Goal: Task Accomplishment & Management: Use online tool/utility

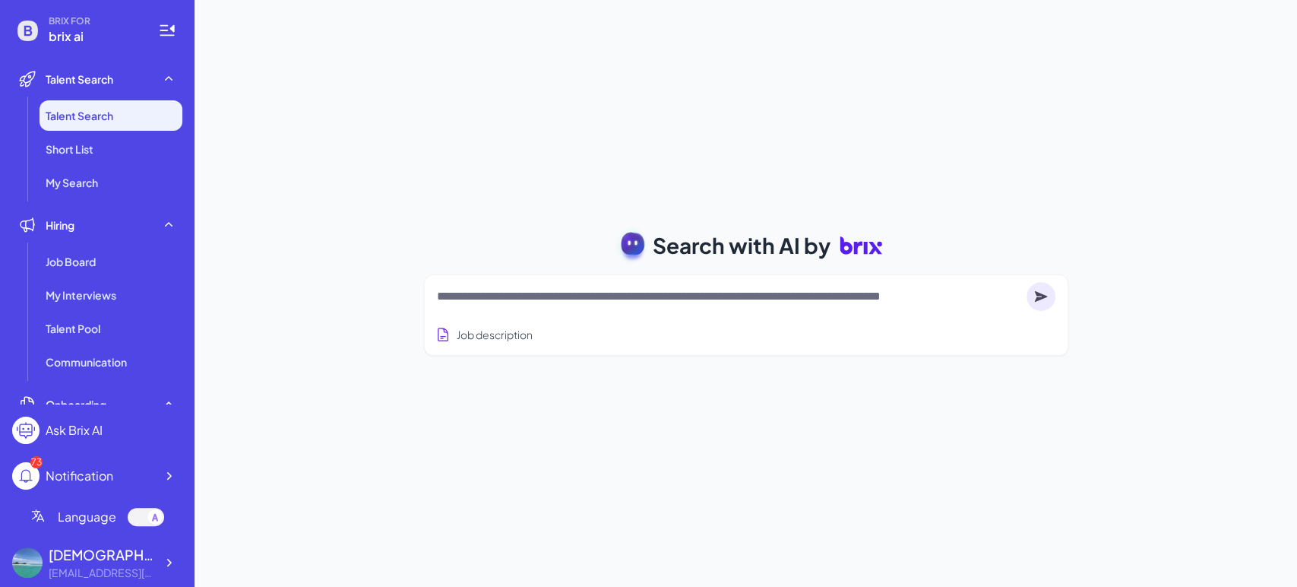
drag, startPoint x: 1162, startPoint y: 245, endPoint x: 1036, endPoint y: 255, distance: 125.7
click at [1162, 245] on div "Search with AI by Job description Job Titles Location Years of Experience Techn…" at bounding box center [745, 293] width 1102 height 587
click at [606, 290] on textarea at bounding box center [728, 296] width 583 height 18
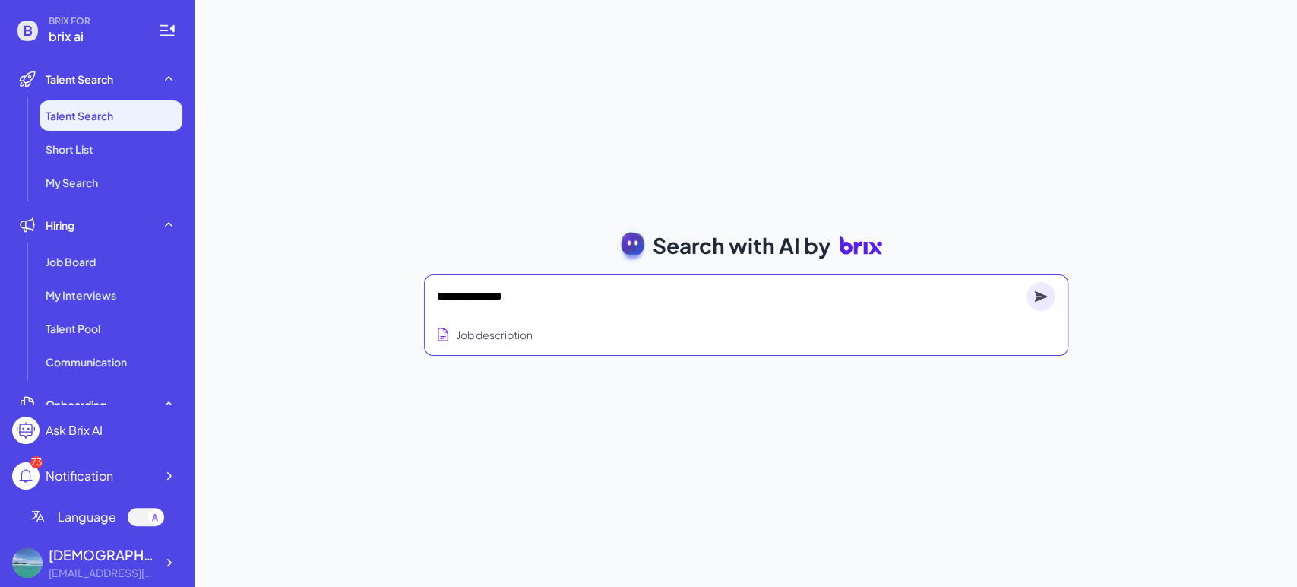
type textarea "**********"
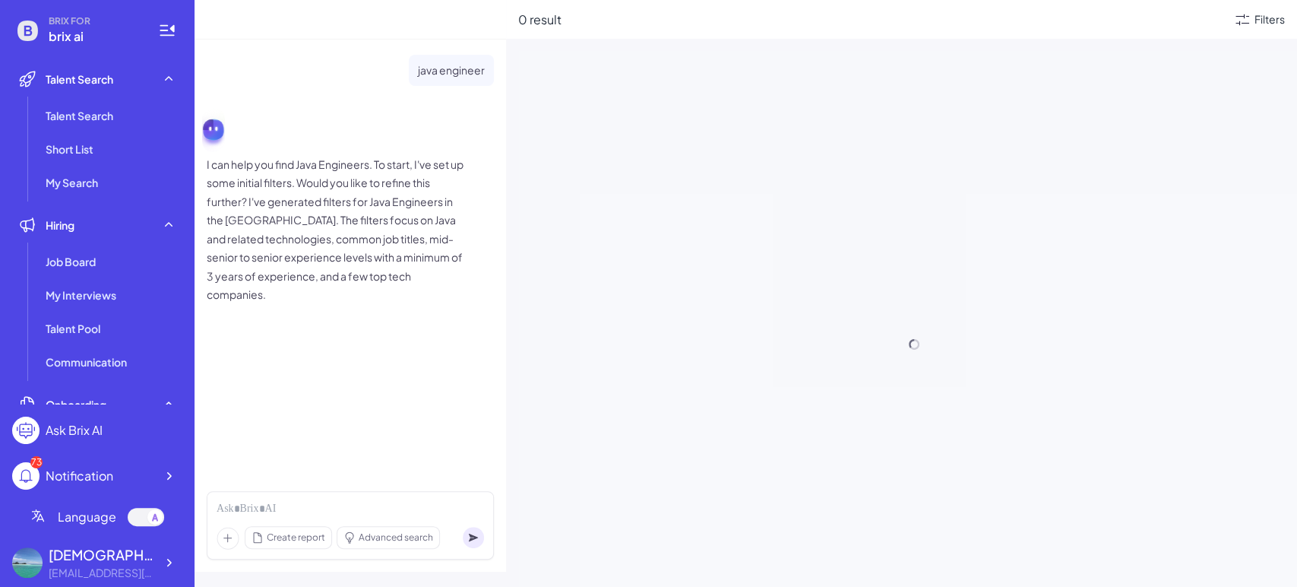
click at [1241, 28] on icon at bounding box center [1242, 20] width 18 height 18
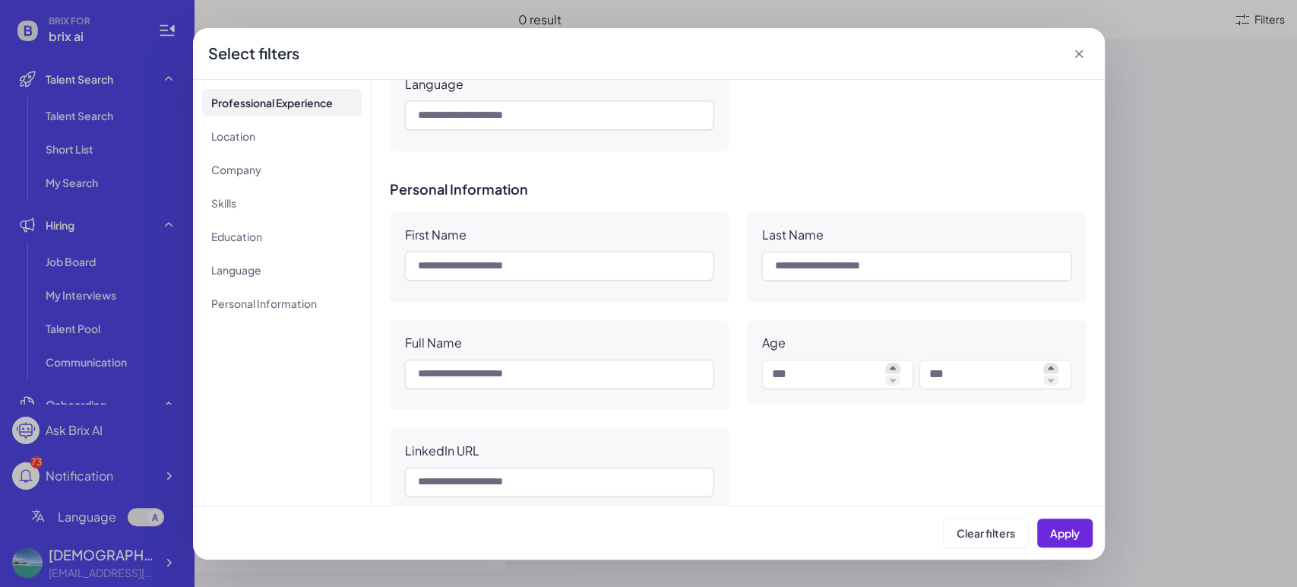
scroll to position [1298, 0]
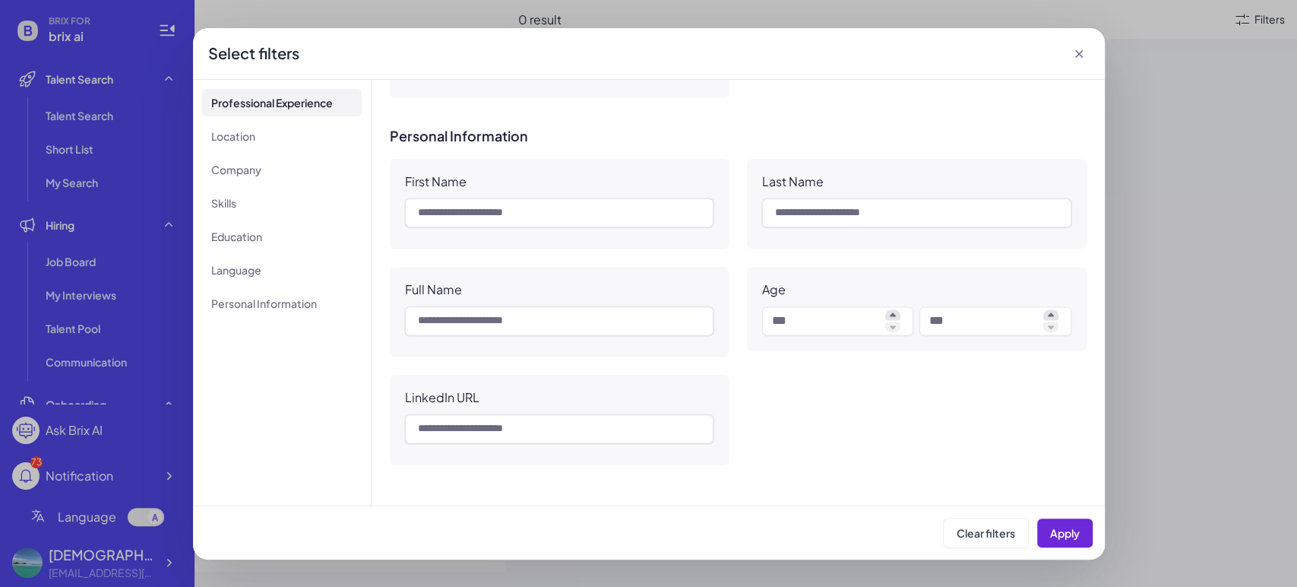
click at [1080, 52] on icon at bounding box center [1078, 54] width 8 height 8
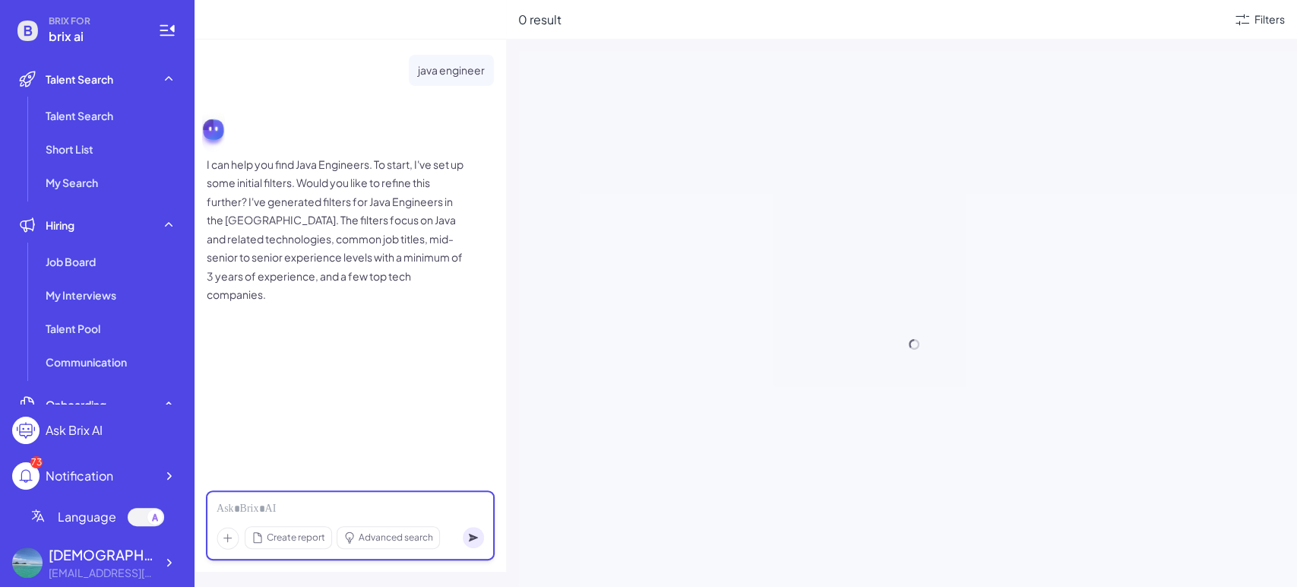
click at [358, 507] on div at bounding box center [350, 509] width 267 height 17
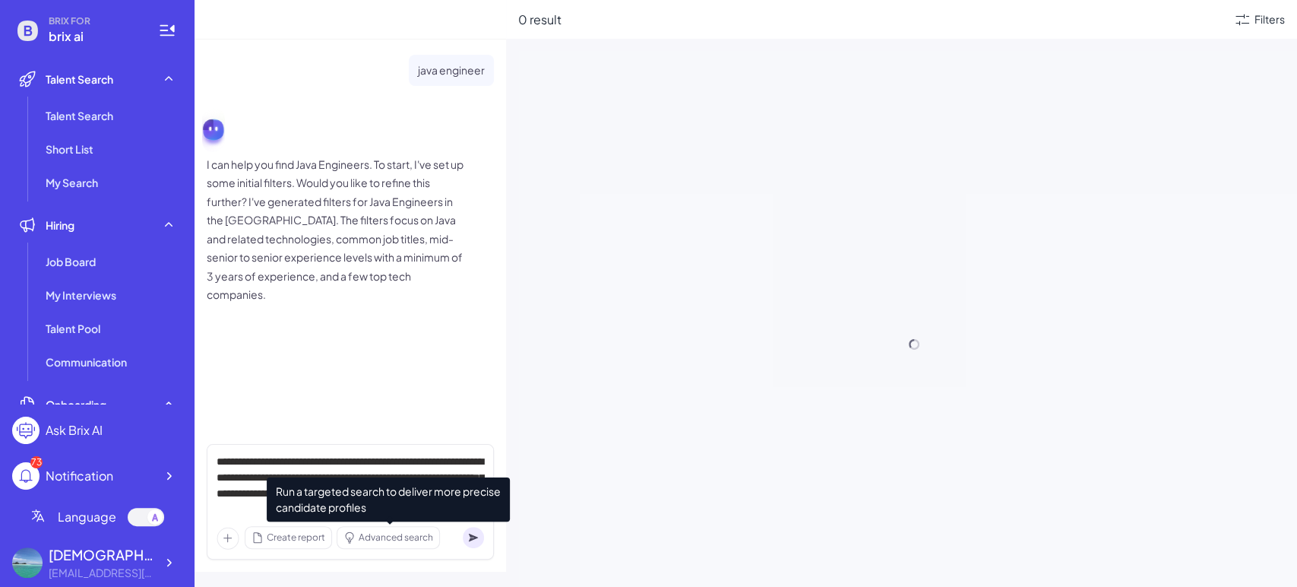
click at [387, 533] on span "Advanced search" at bounding box center [396, 537] width 74 height 14
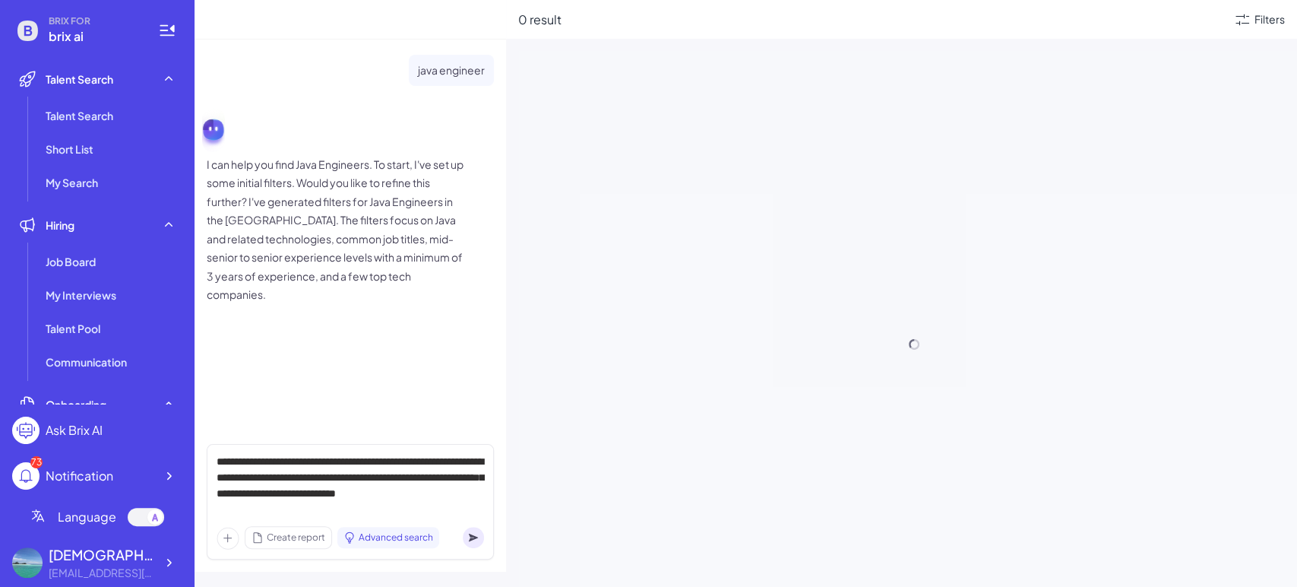
click at [474, 539] on icon at bounding box center [473, 537] width 9 height 8
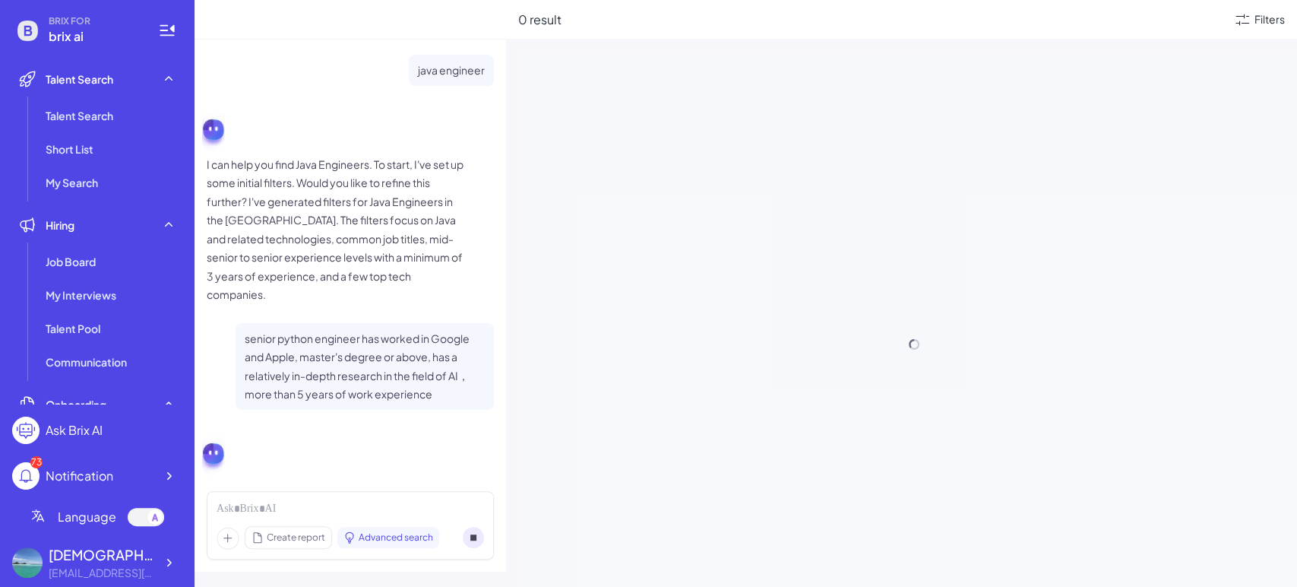
scroll to position [44, 0]
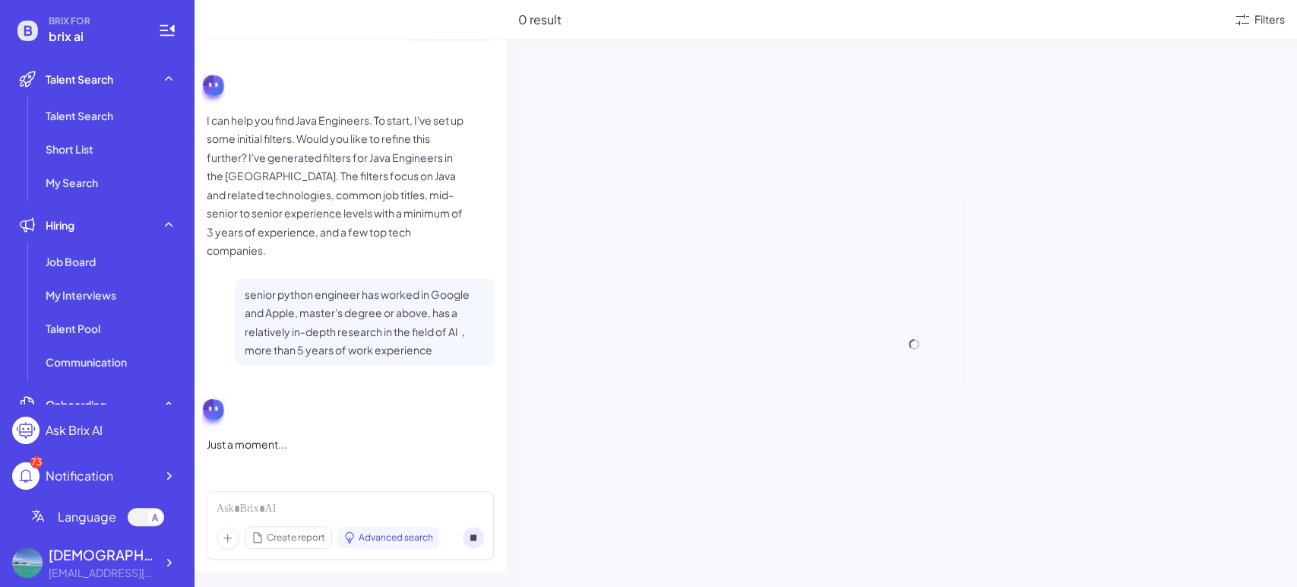
click at [474, 539] on icon at bounding box center [473, 537] width 6 height 6
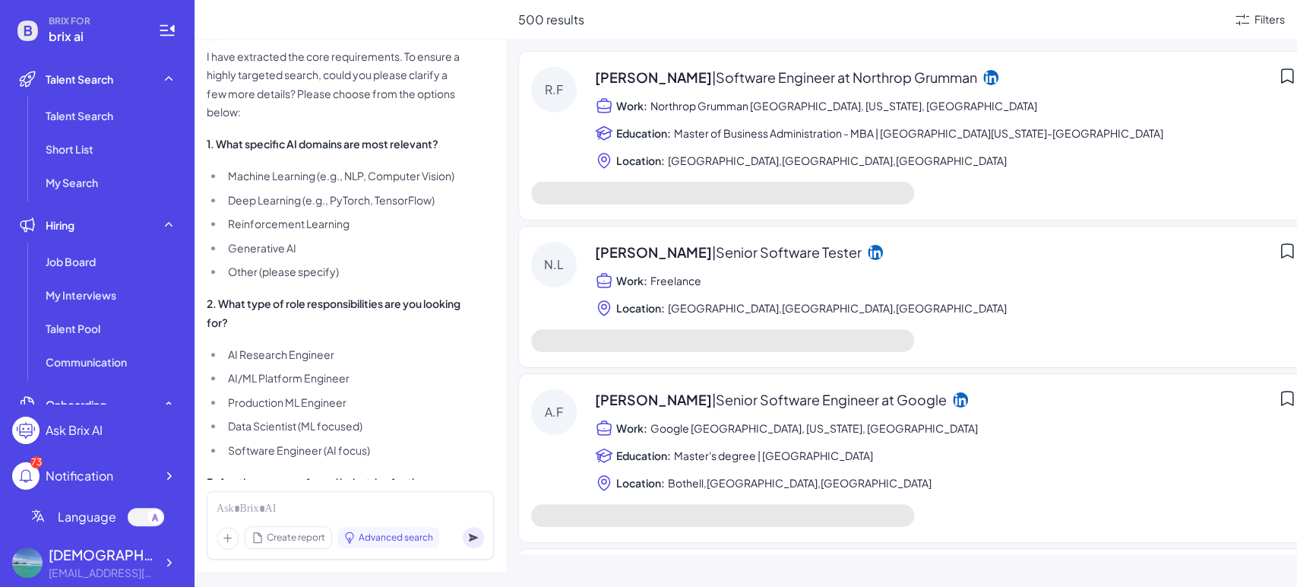
scroll to position [481, 0]
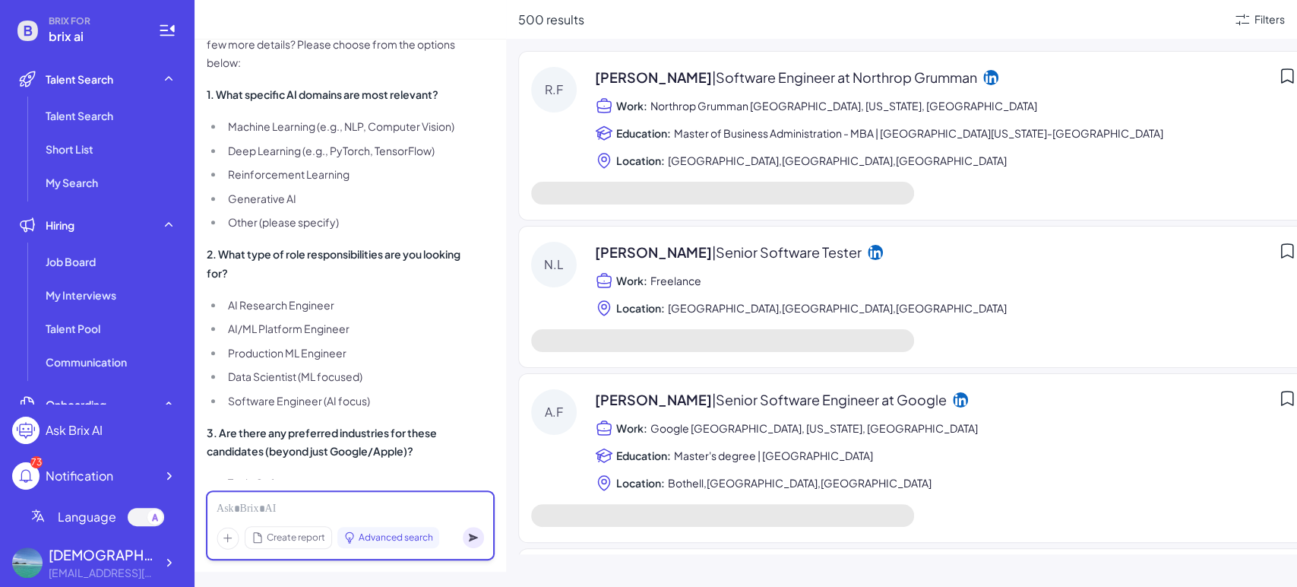
click at [372, 509] on div at bounding box center [350, 509] width 267 height 17
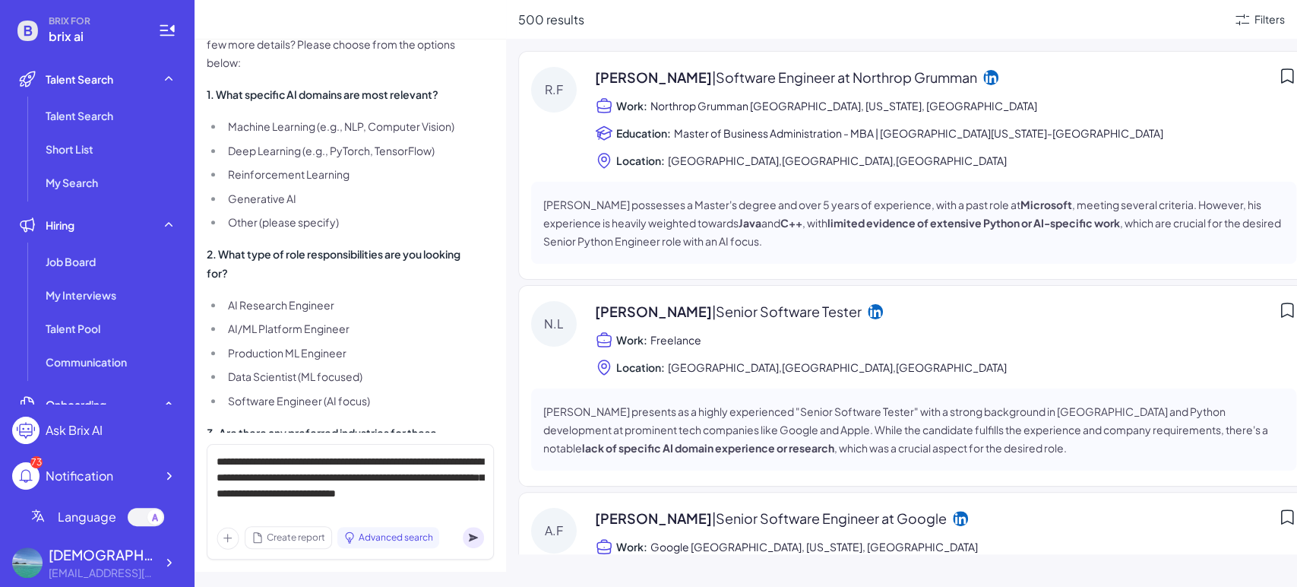
click at [473, 536] on icon at bounding box center [473, 537] width 9 height 8
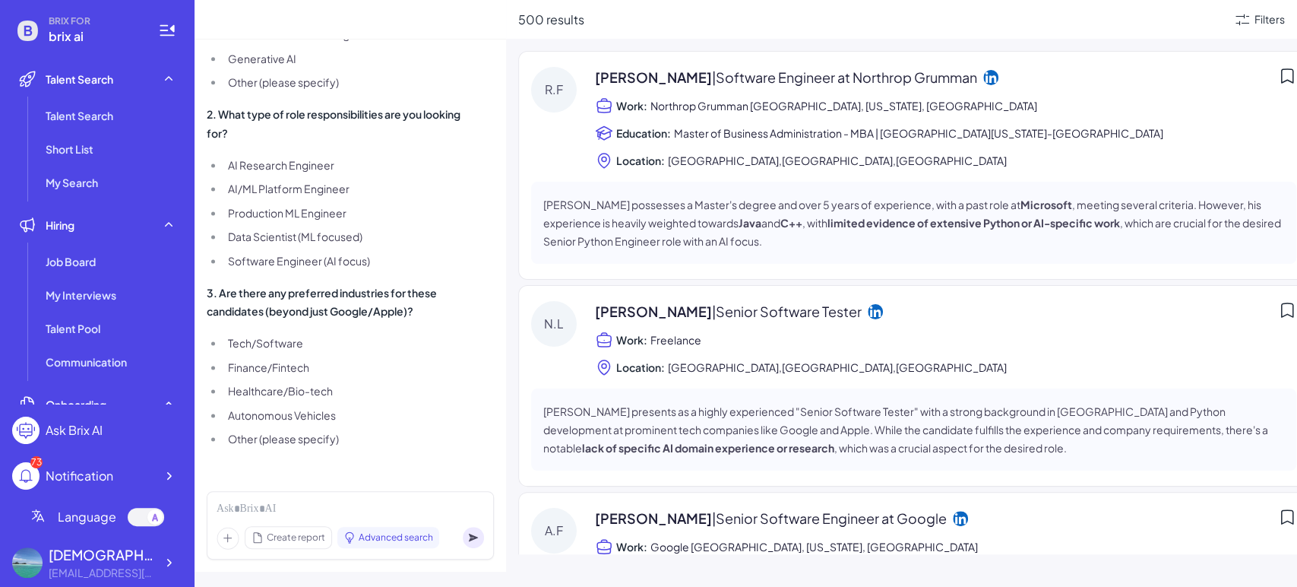
scroll to position [1392, 0]
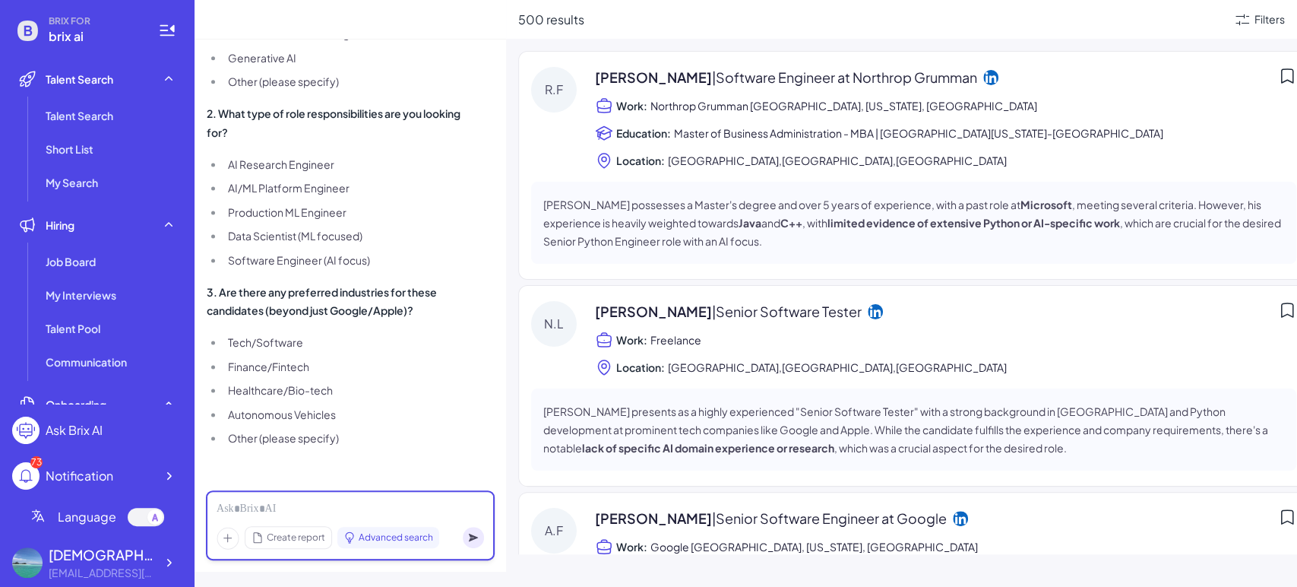
click at [340, 507] on div at bounding box center [350, 509] width 267 height 17
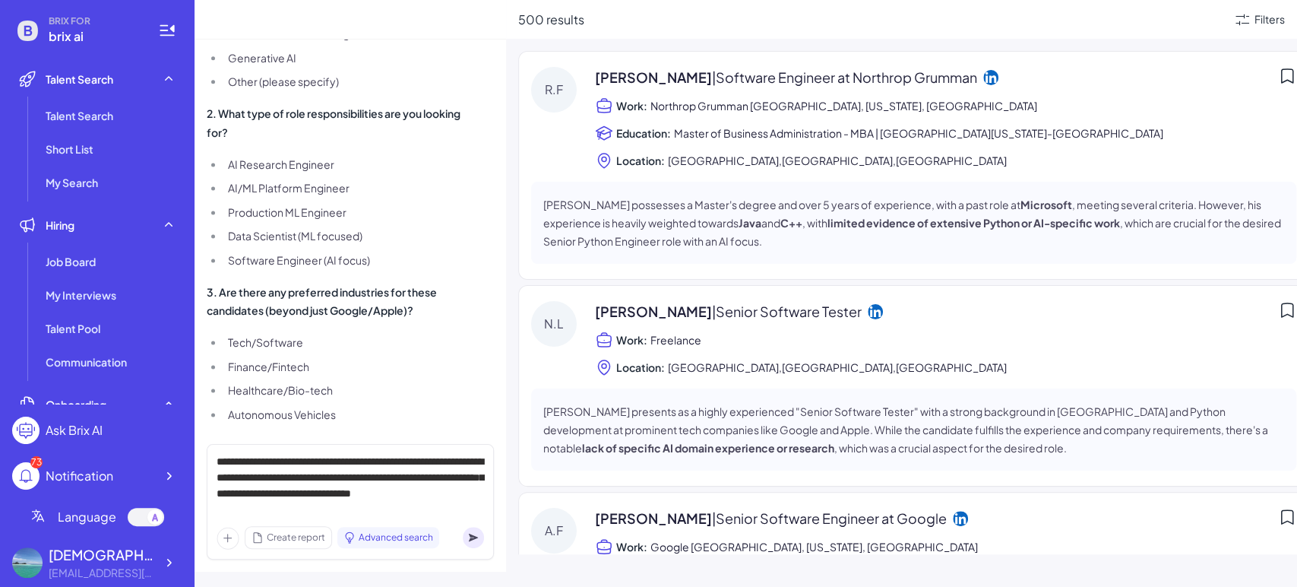
click at [474, 534] on circle at bounding box center [473, 536] width 21 height 21
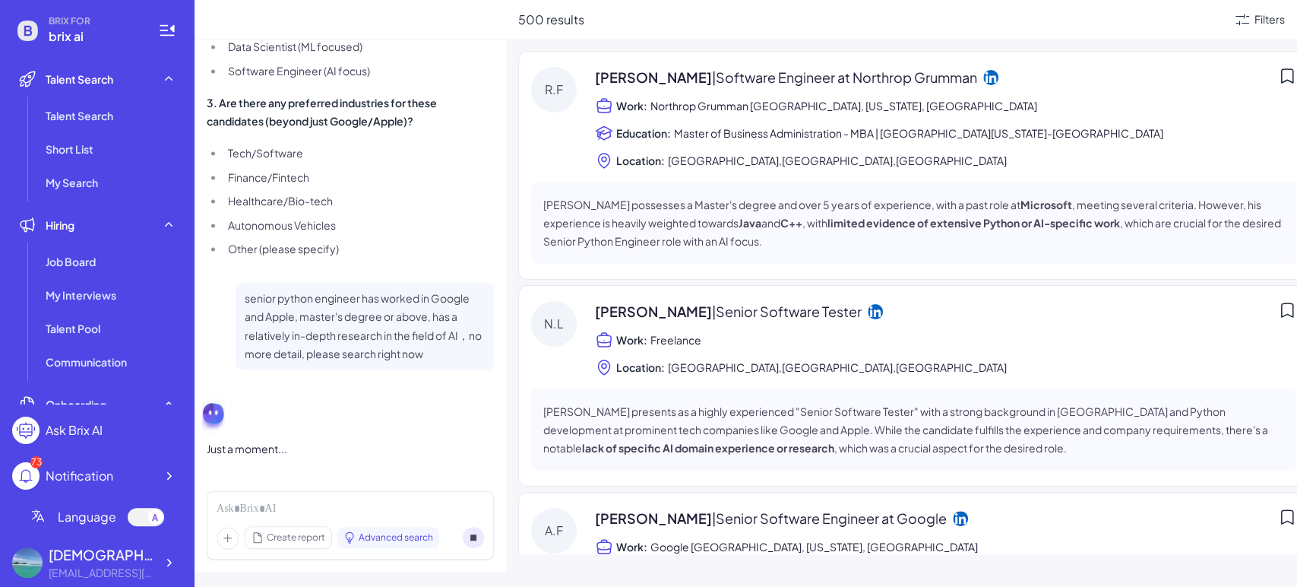
scroll to position [1585, 0]
click at [474, 533] on circle at bounding box center [473, 536] width 21 height 21
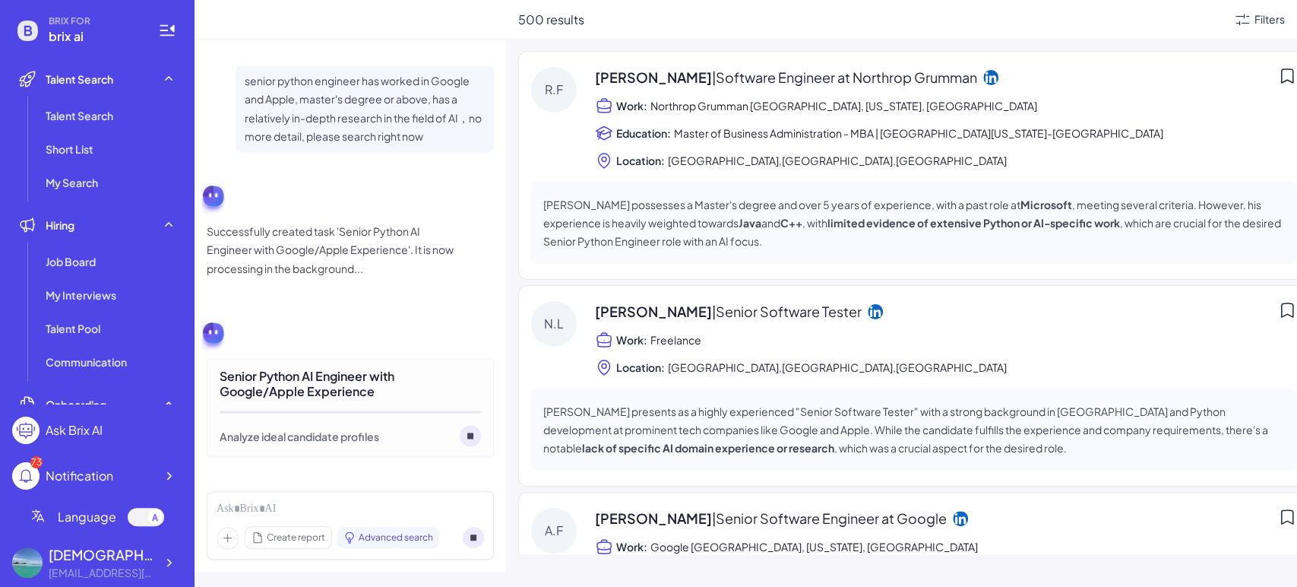
scroll to position [1801, 0]
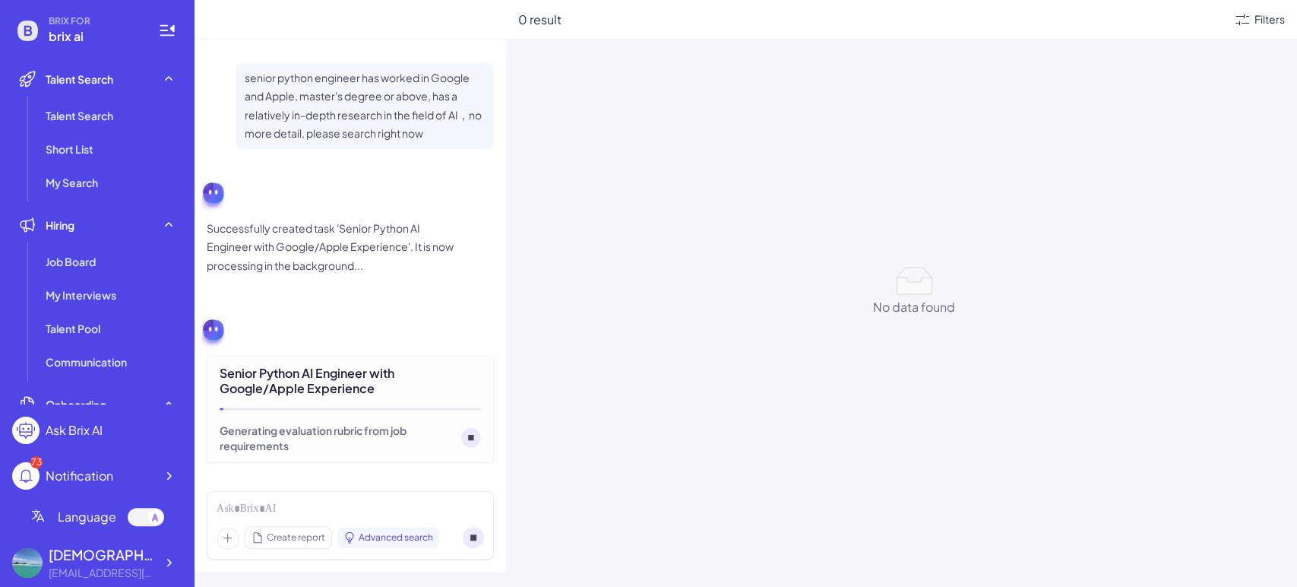
click at [476, 537] on circle at bounding box center [473, 536] width 21 height 21
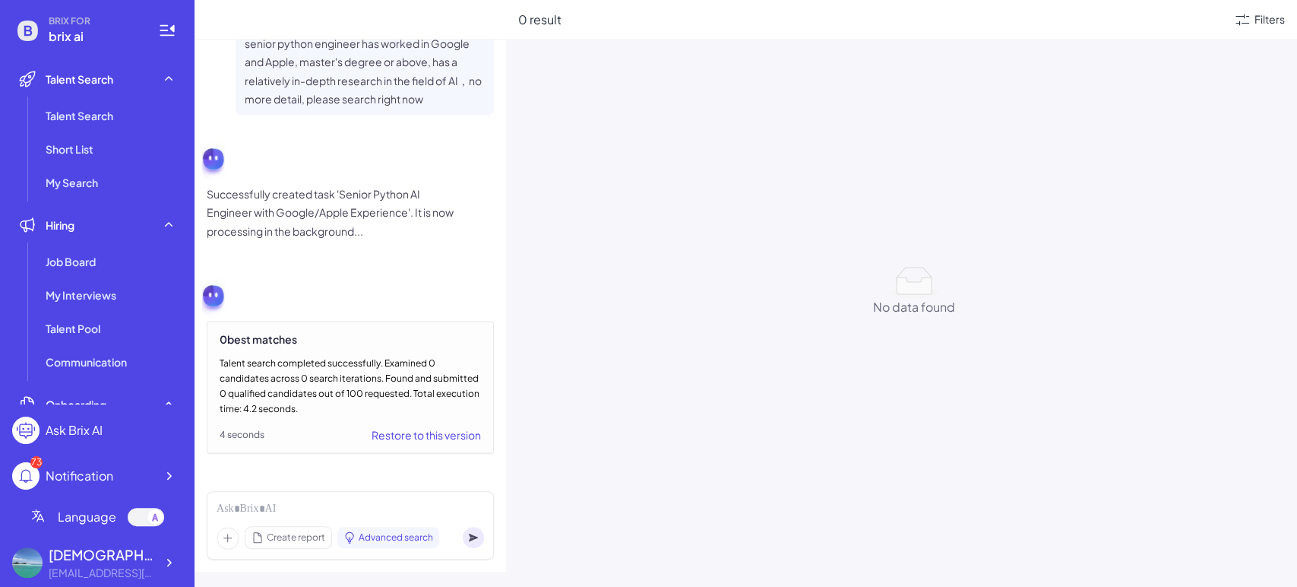
scroll to position [1836, 0]
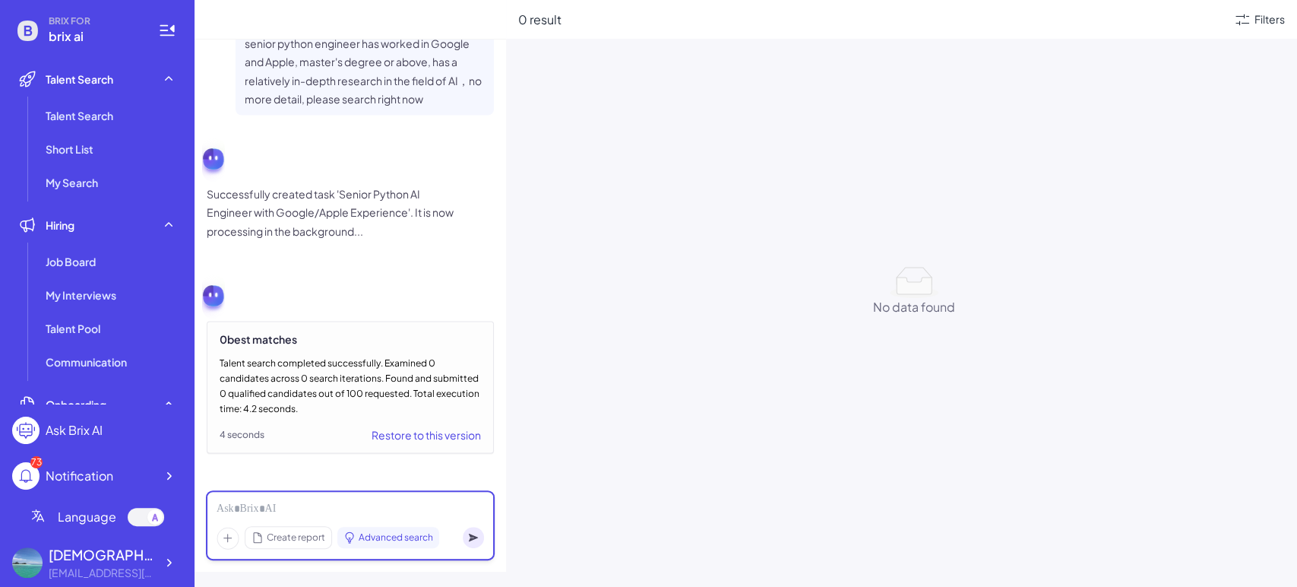
click at [341, 509] on div at bounding box center [350, 509] width 267 height 17
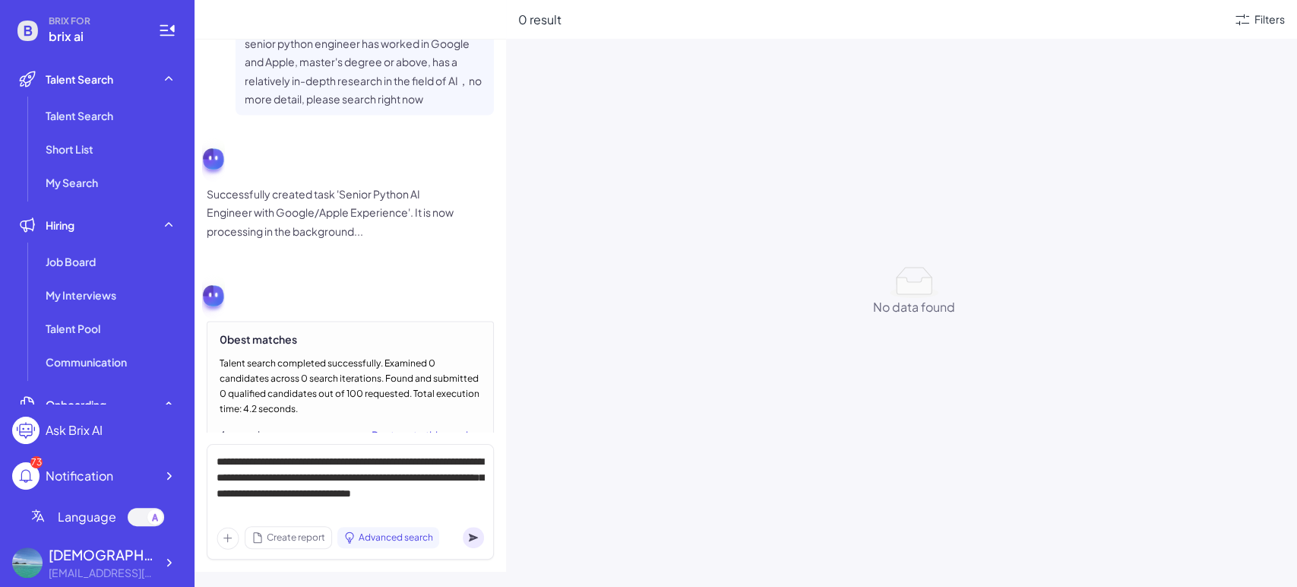
click at [462, 536] on div "Create report Advanced search" at bounding box center [350, 537] width 267 height 23
click at [473, 536] on icon at bounding box center [473, 537] width 9 height 8
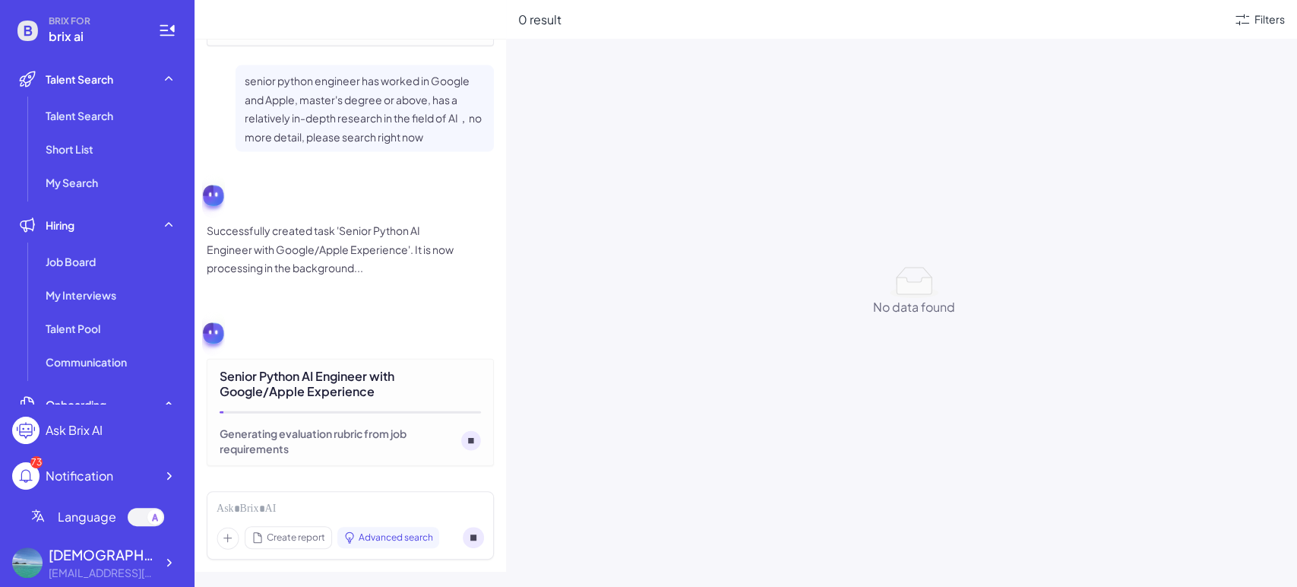
scroll to position [2246, 0]
click at [469, 436] on icon at bounding box center [471, 436] width 5 height 5
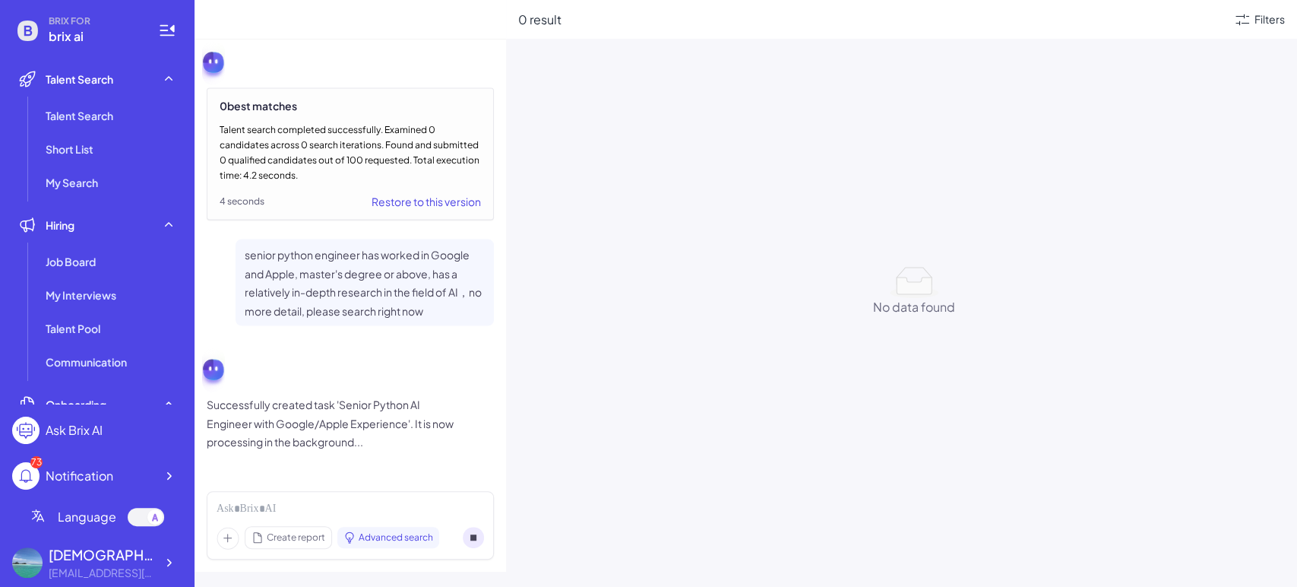
scroll to position [2066, 0]
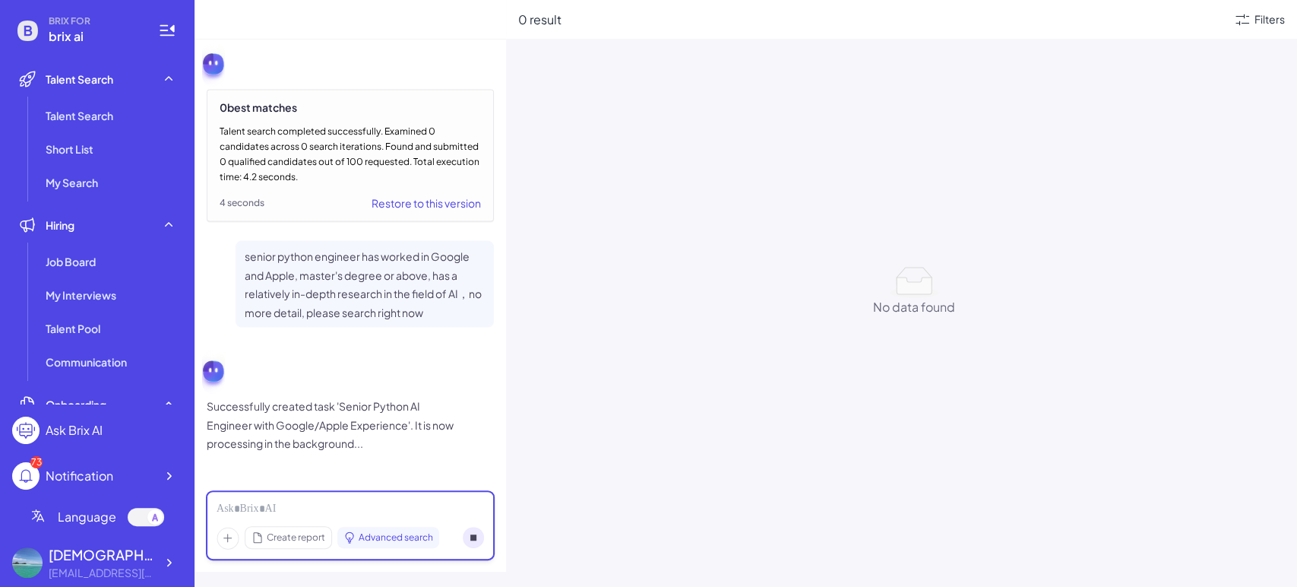
click at [351, 513] on div at bounding box center [350, 509] width 267 height 17
paste div
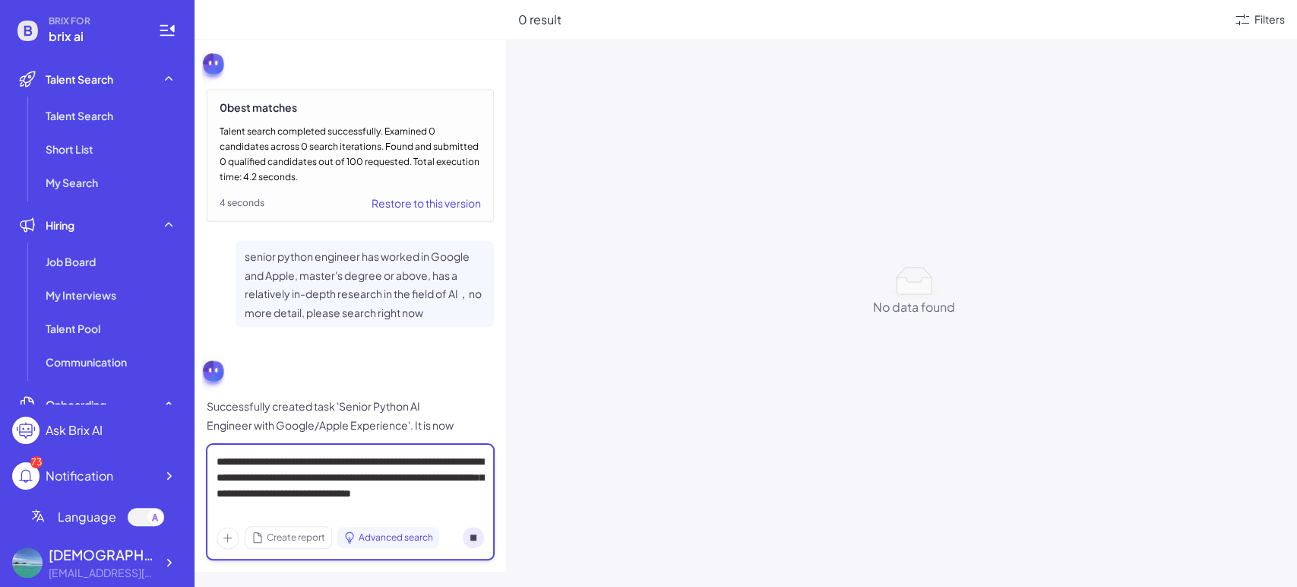
click at [274, 514] on div "**********" at bounding box center [350, 486] width 267 height 64
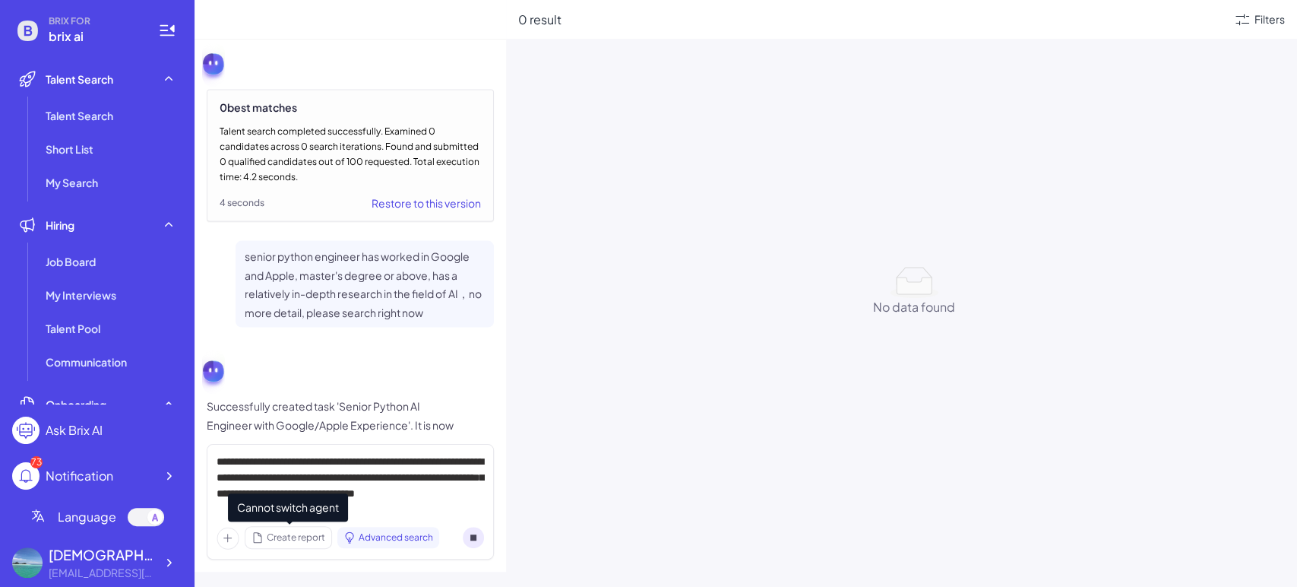
click at [277, 542] on span "Create report" at bounding box center [296, 537] width 58 height 14
click at [280, 539] on span "Create report" at bounding box center [296, 537] width 58 height 14
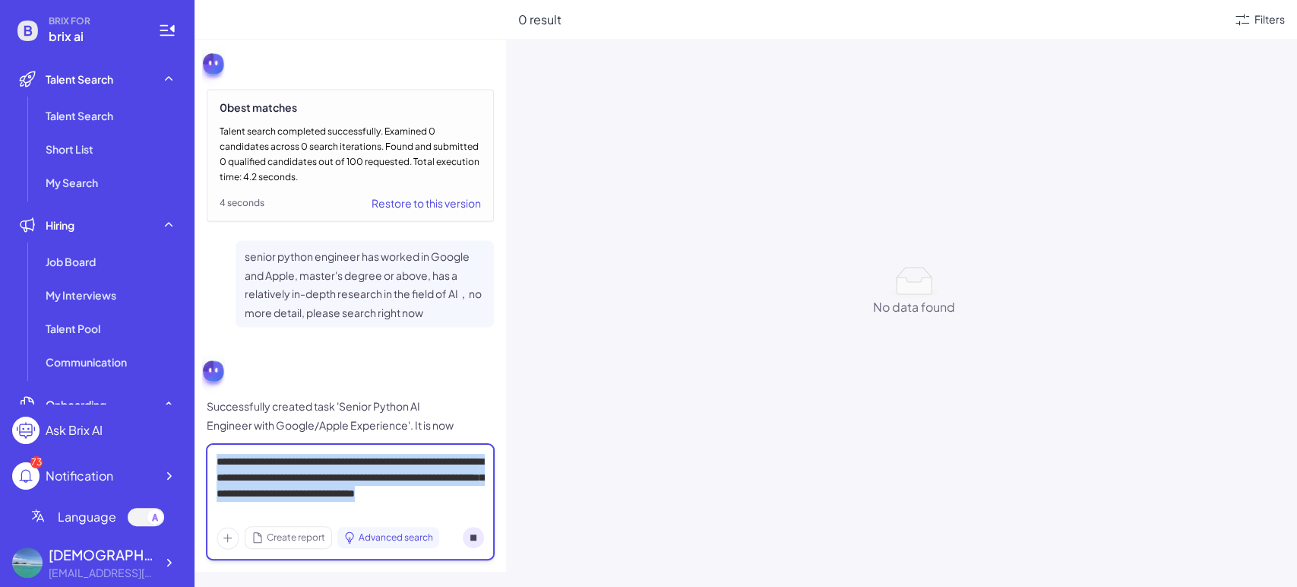
drag, startPoint x: 405, startPoint y: 506, endPoint x: 185, endPoint y: 452, distance: 226.1
click at [185, 452] on section "BRIX FOR brix ai Talent Search Talent Search Short List My Search Hiring Job Bo…" at bounding box center [648, 293] width 1297 height 587
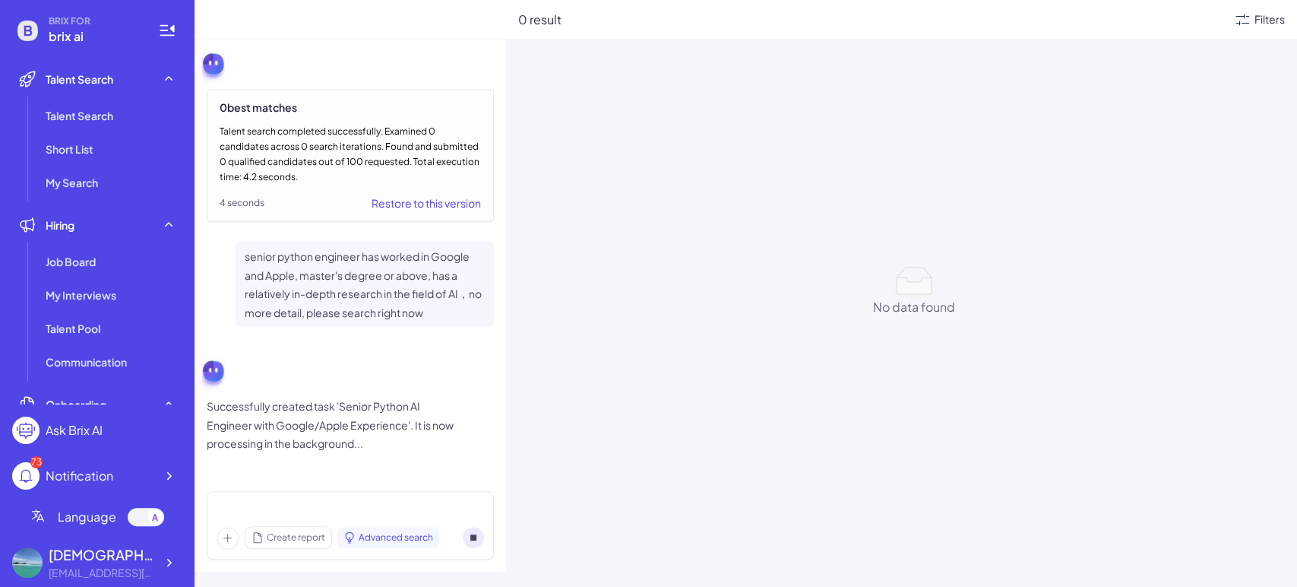
click at [473, 539] on icon at bounding box center [473, 537] width 6 height 6
click at [472, 542] on circle at bounding box center [473, 536] width 21 height 21
click at [297, 534] on span "Create report" at bounding box center [296, 537] width 58 height 14
click at [474, 534] on icon at bounding box center [473, 537] width 6 height 6
click at [476, 540] on circle at bounding box center [473, 536] width 21 height 21
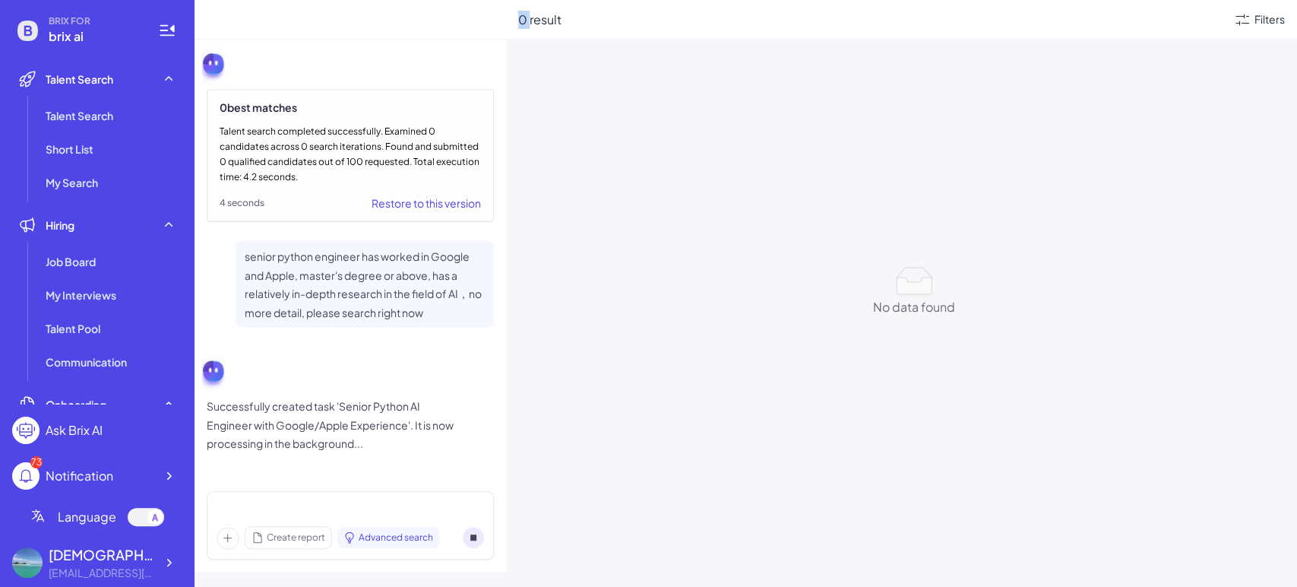
click at [476, 540] on circle at bounding box center [473, 536] width 21 height 21
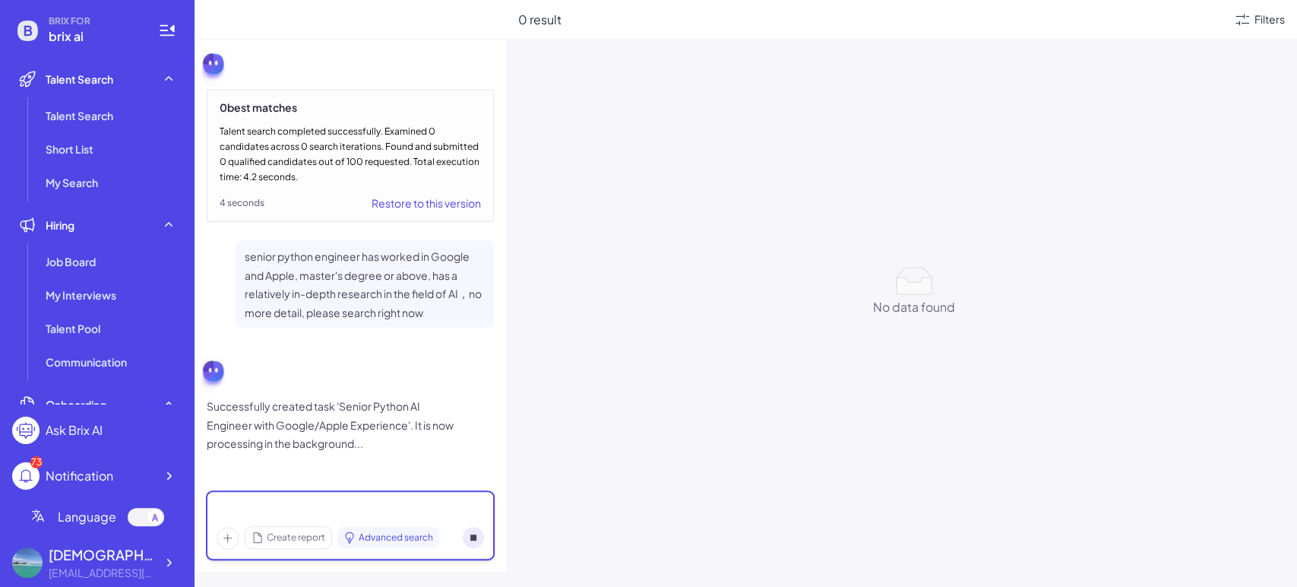
click at [401, 507] on div at bounding box center [350, 509] width 267 height 17
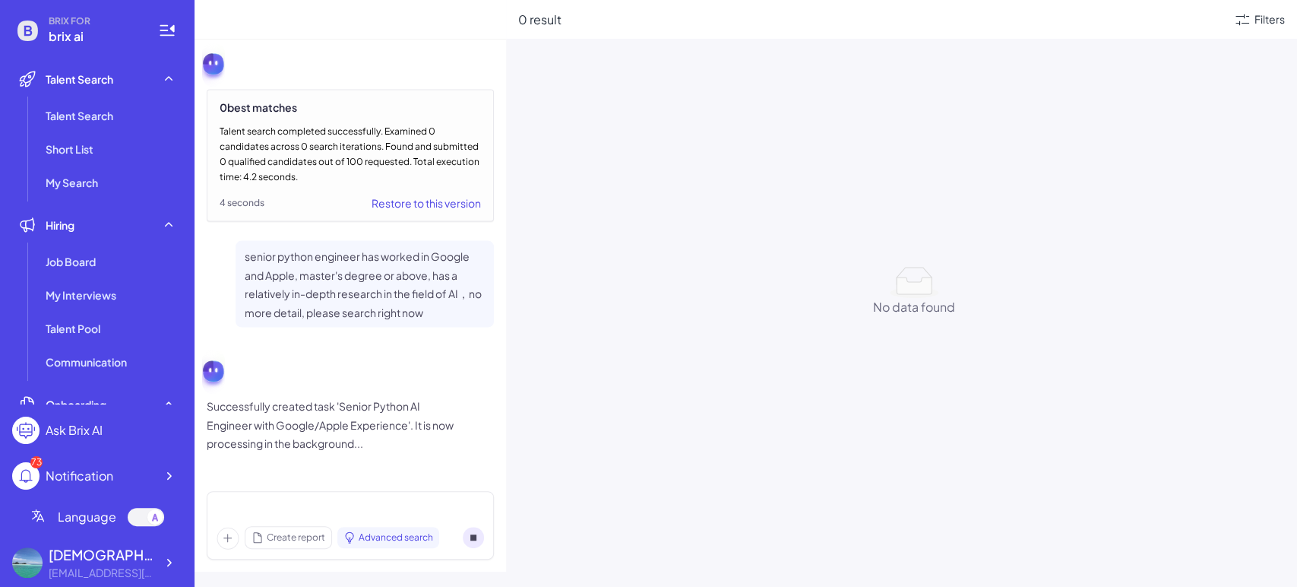
click at [479, 538] on circle at bounding box center [473, 536] width 21 height 21
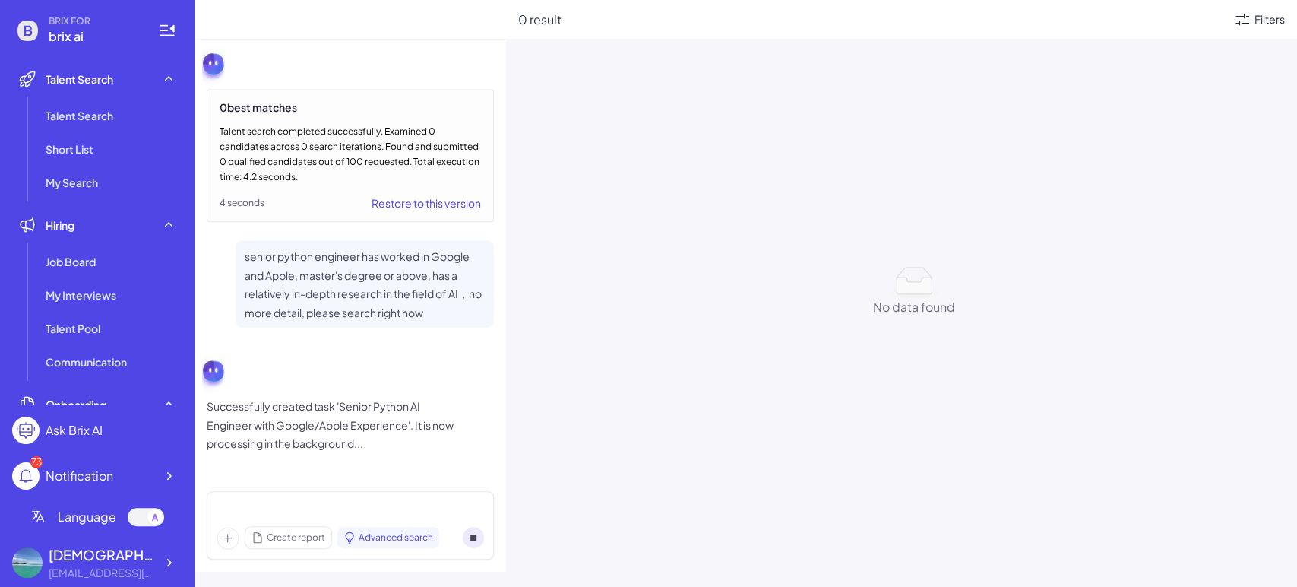
click at [322, 547] on div "Create report Advanced search" at bounding box center [328, 537] width 223 height 23
click at [313, 539] on span "Create report" at bounding box center [296, 537] width 58 height 14
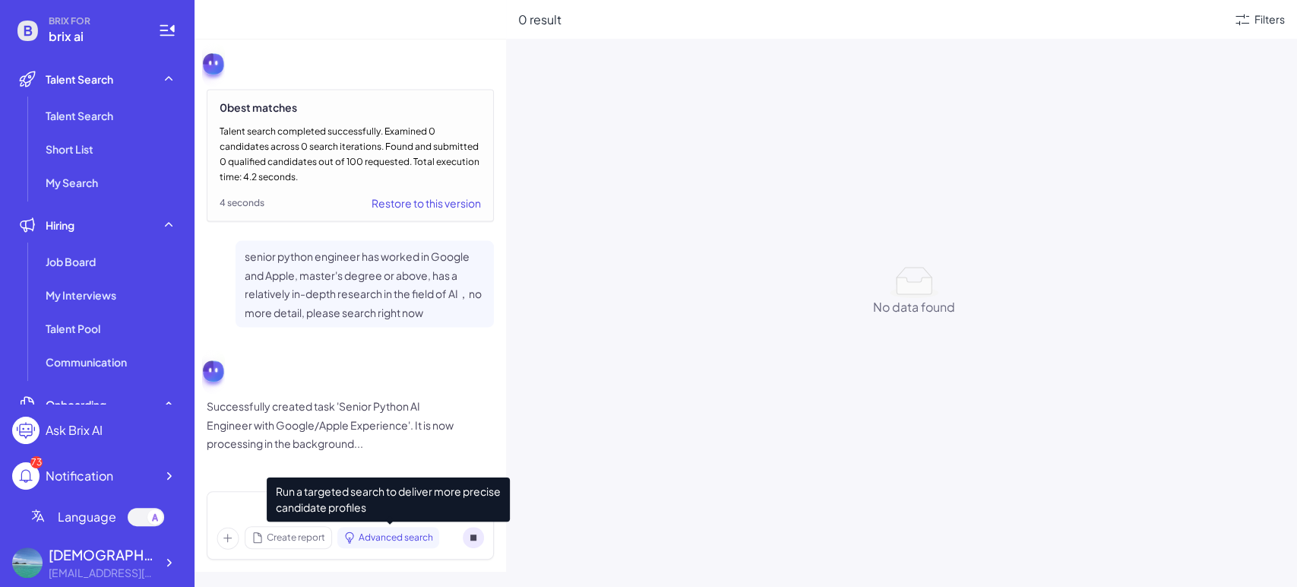
click at [400, 539] on span "Advanced search" at bounding box center [396, 537] width 74 height 14
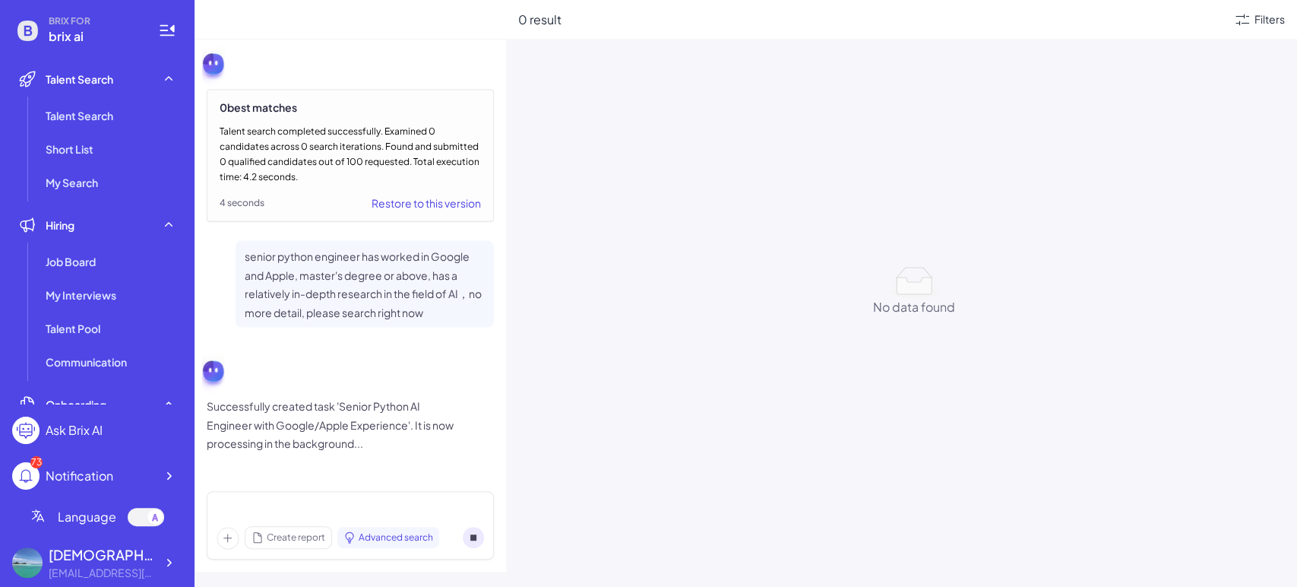
click at [476, 542] on circle at bounding box center [473, 536] width 21 height 21
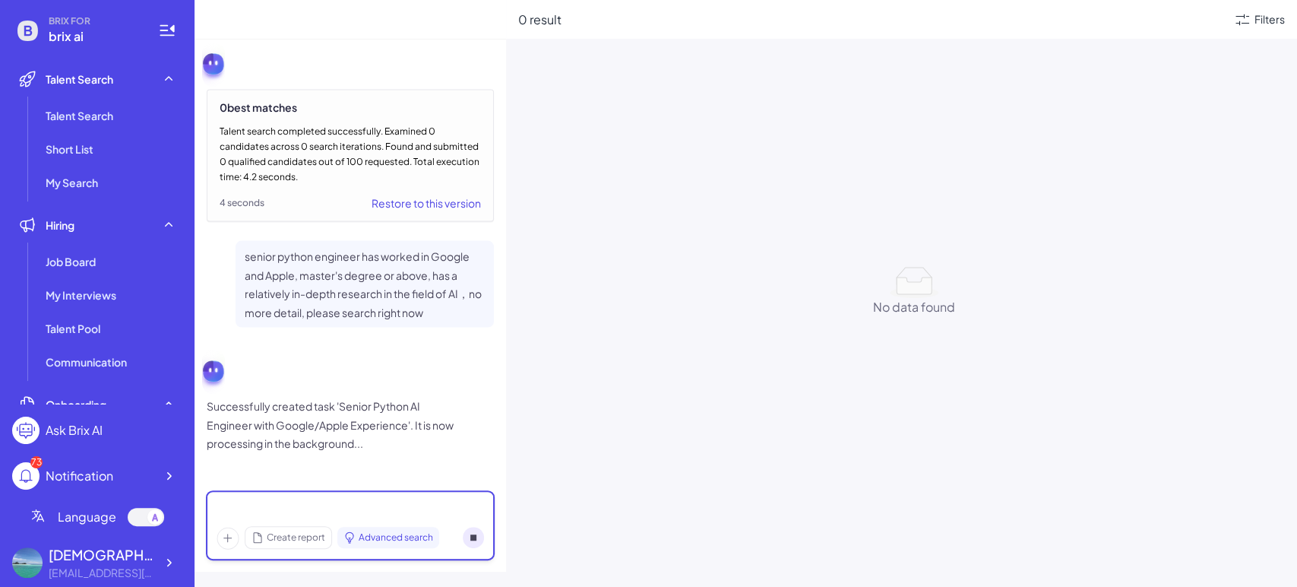
click at [419, 502] on div at bounding box center [350, 509] width 267 height 17
click at [405, 511] on div at bounding box center [350, 509] width 267 height 17
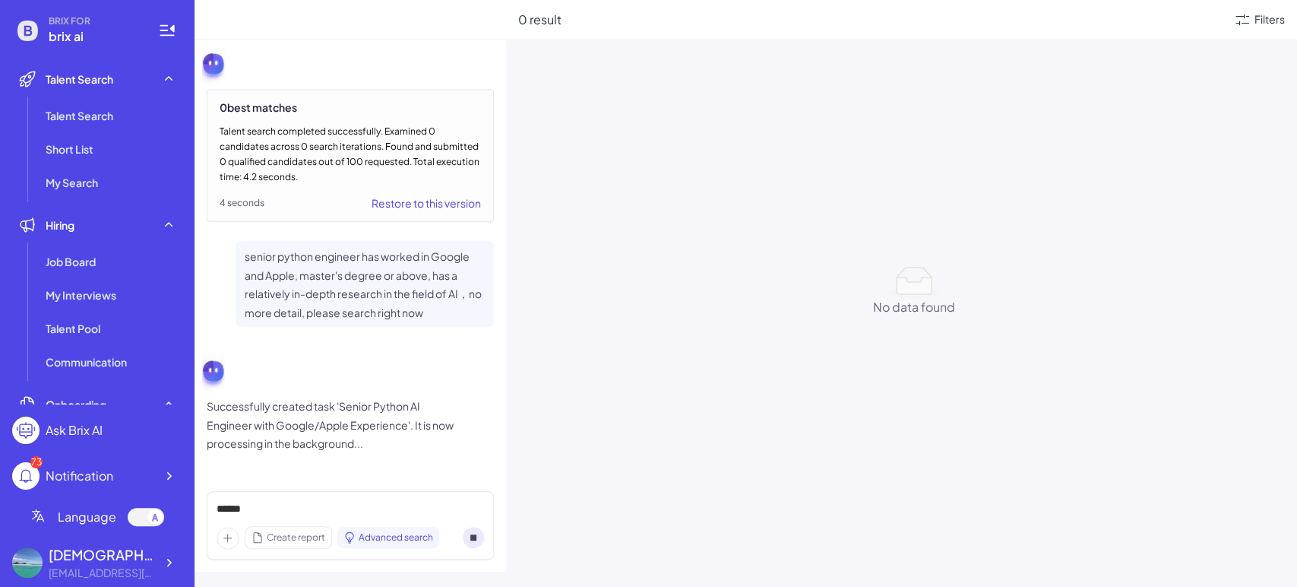
click at [466, 533] on circle at bounding box center [473, 536] width 21 height 21
click at [1185, 157] on div "0 result Filters No data found No data found" at bounding box center [901, 293] width 791 height 587
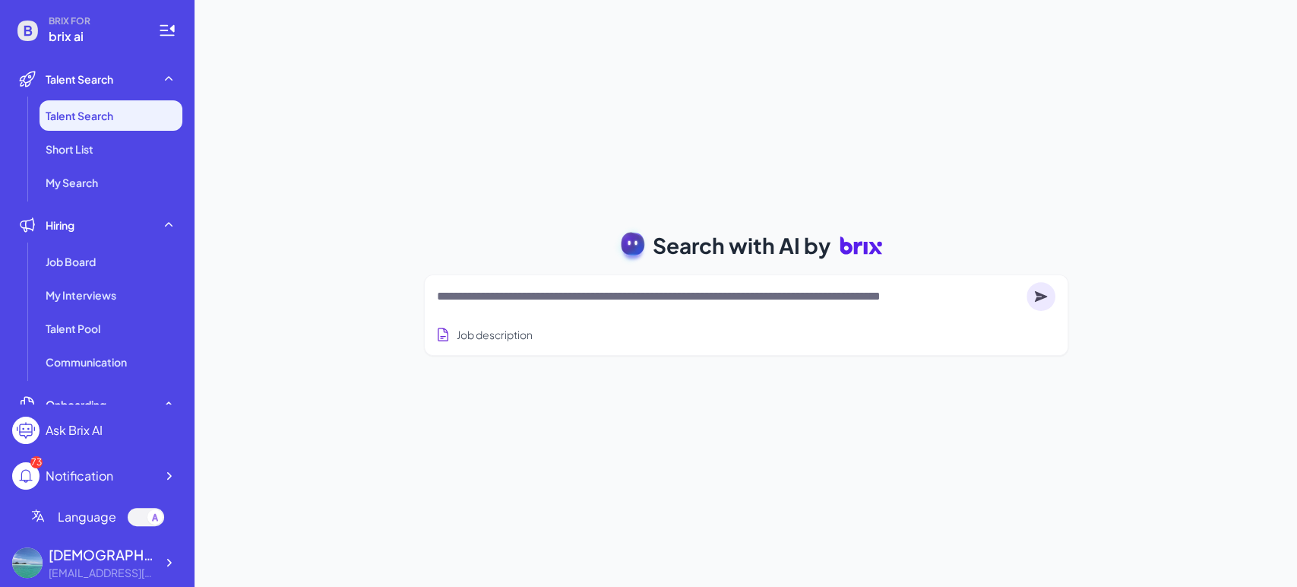
click at [0, 256] on div "BRIX FOR brix ai Talent Search Talent Search Short List My Search Hiring Job Bo…" at bounding box center [97, 293] width 194 height 587
click at [583, 296] on textarea at bounding box center [728, 296] width 583 height 18
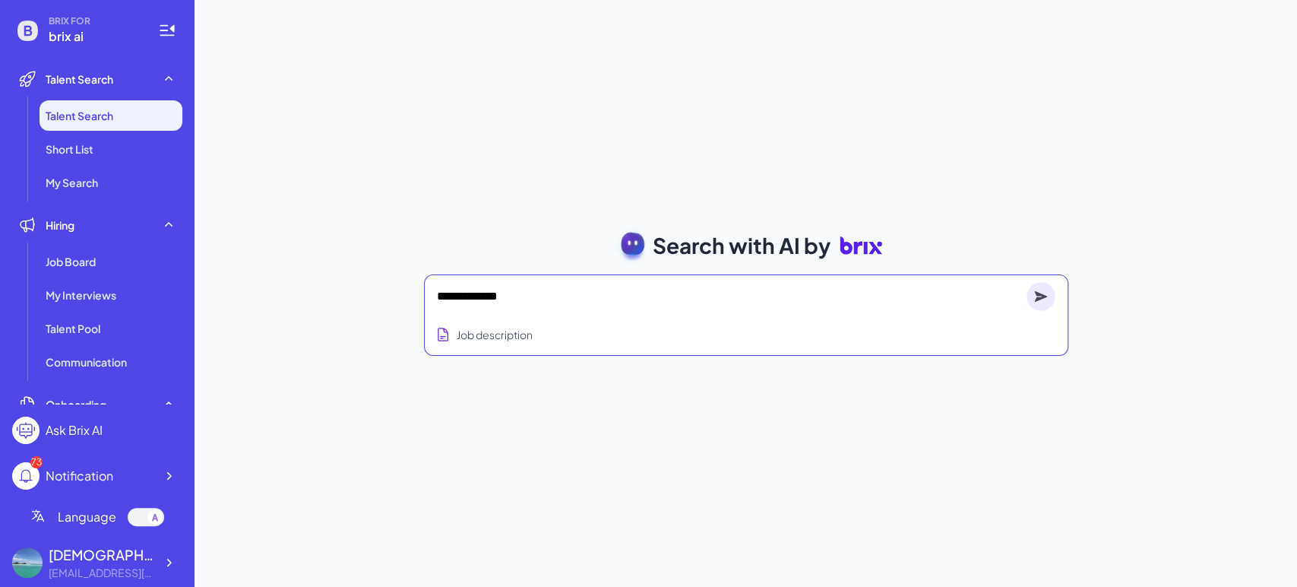
type textarea "**********"
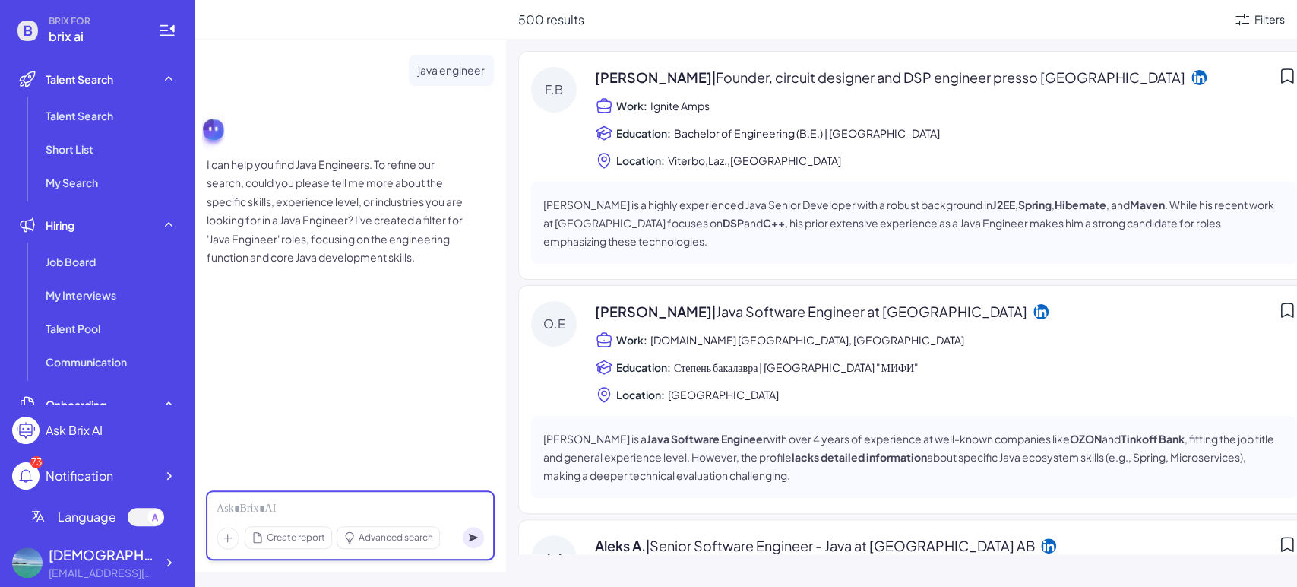
click at [249, 506] on div at bounding box center [350, 509] width 267 height 17
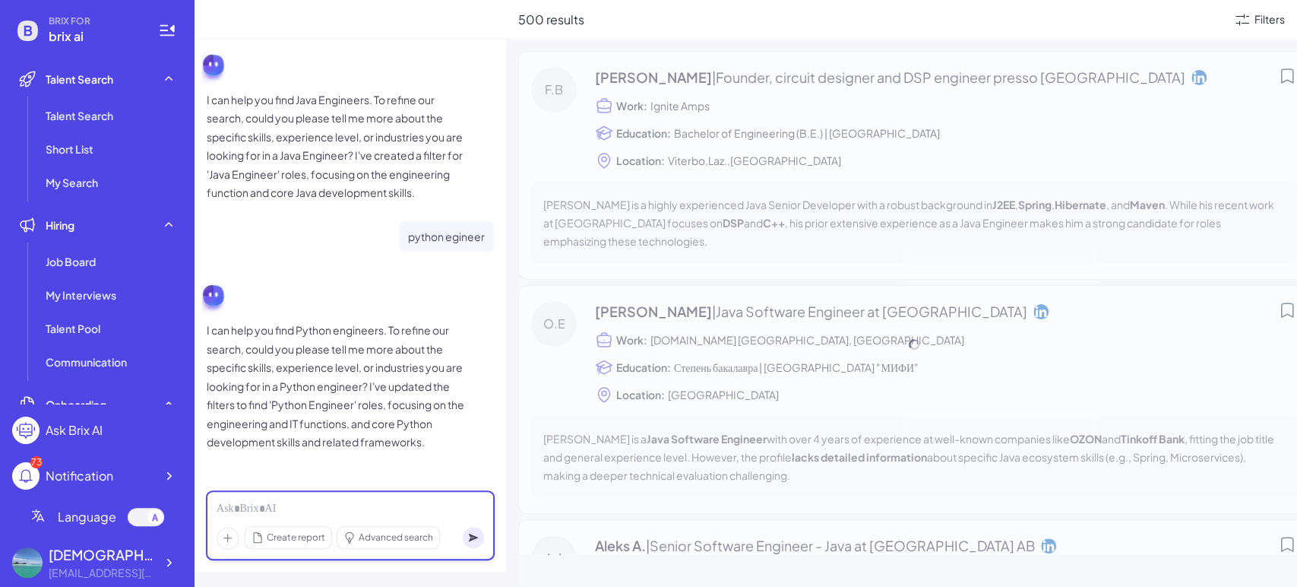
scroll to position [100, 0]
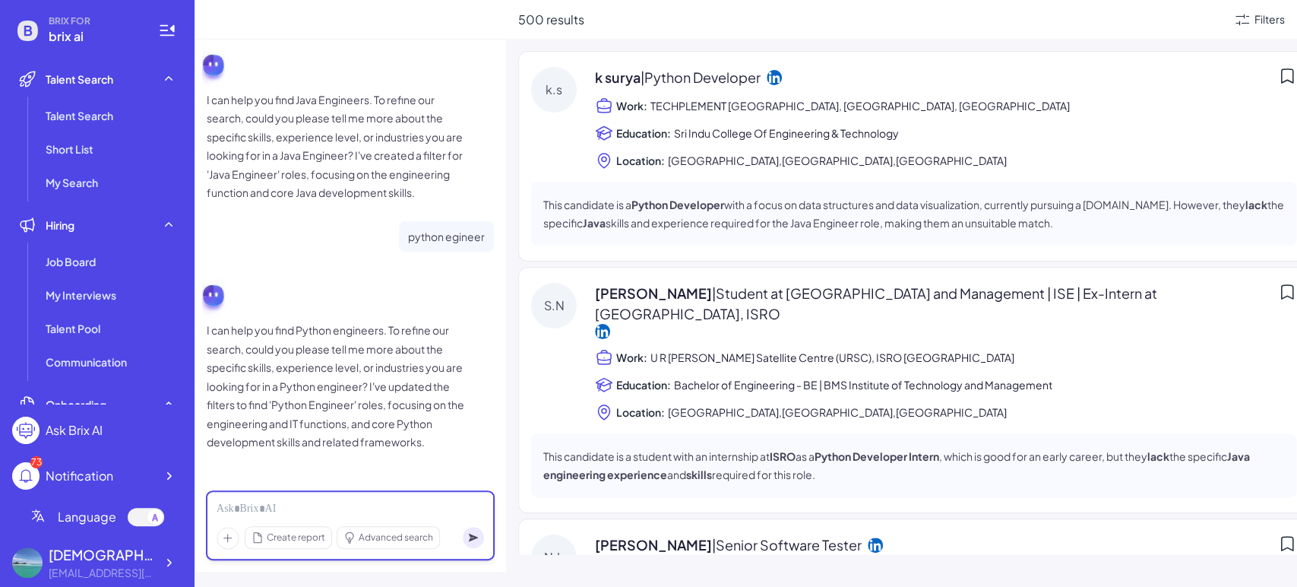
click at [318, 502] on div at bounding box center [350, 509] width 267 height 17
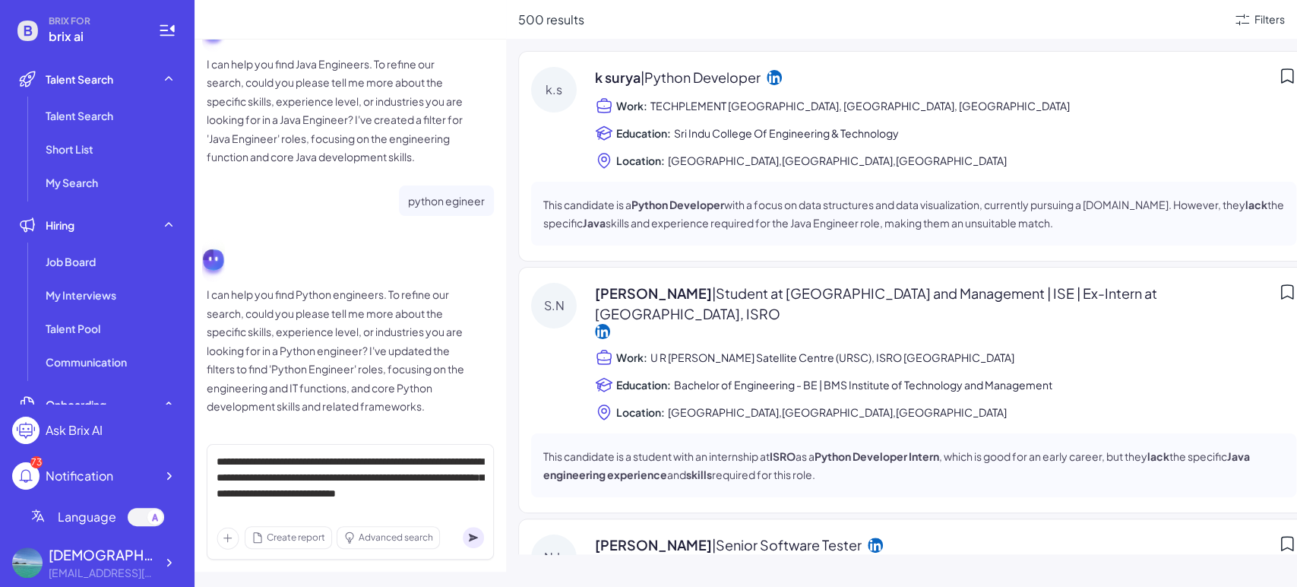
click at [471, 536] on icon at bounding box center [473, 537] width 9 height 8
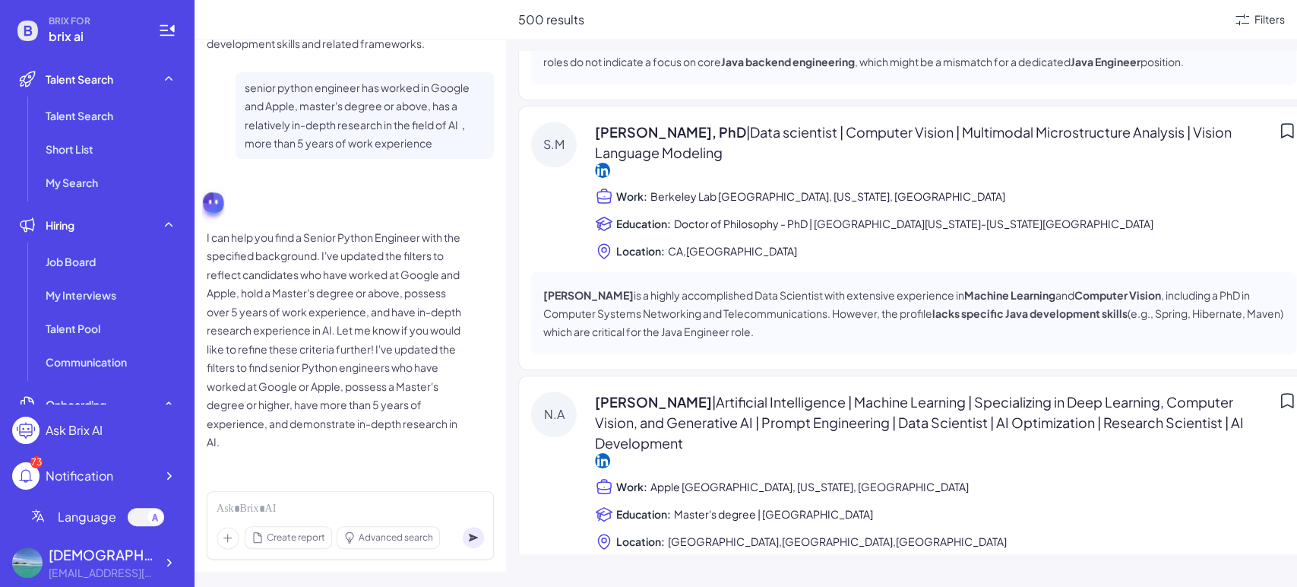
scroll to position [977, 0]
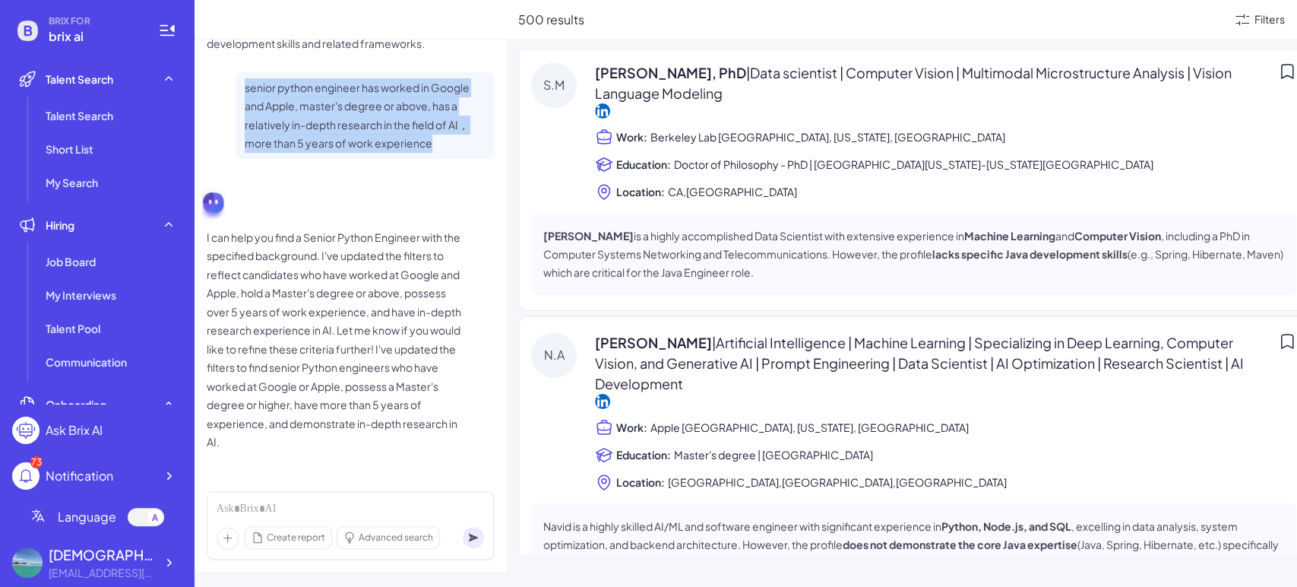
drag, startPoint x: 434, startPoint y: 141, endPoint x: 240, endPoint y: 86, distance: 201.5
click at [240, 86] on div "senior python engineer has worked in Google and Apple, master's degree or above…" at bounding box center [365, 115] width 258 height 87
copy p "senior python engineer has worked in Google and Apple, master's degree or above…"
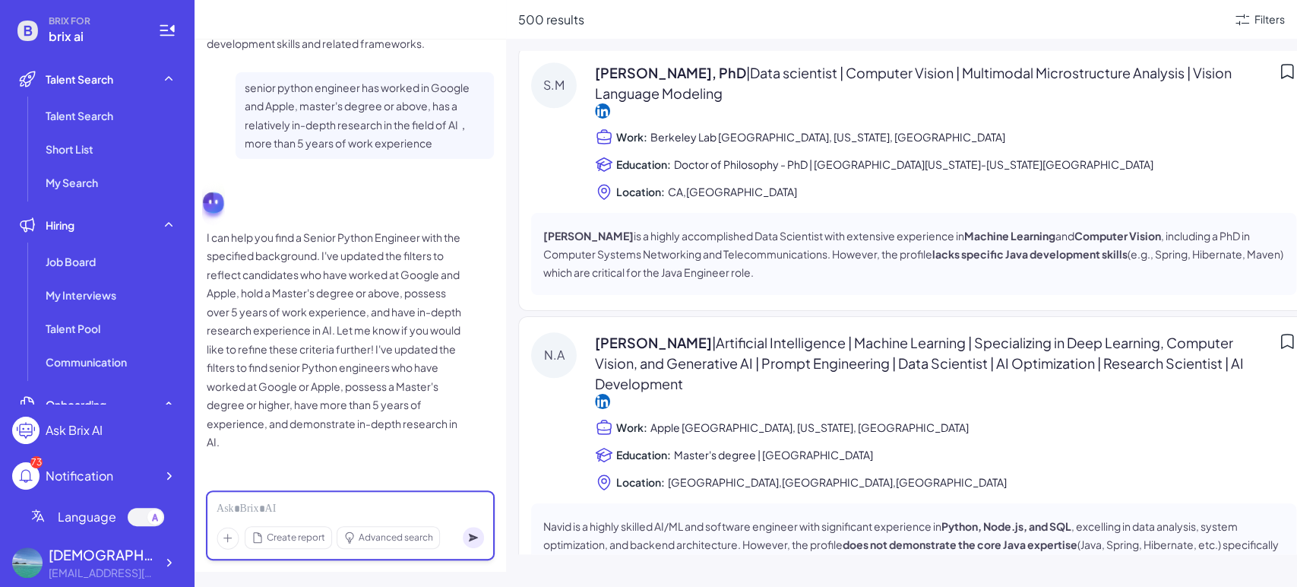
click at [318, 515] on div at bounding box center [350, 509] width 267 height 17
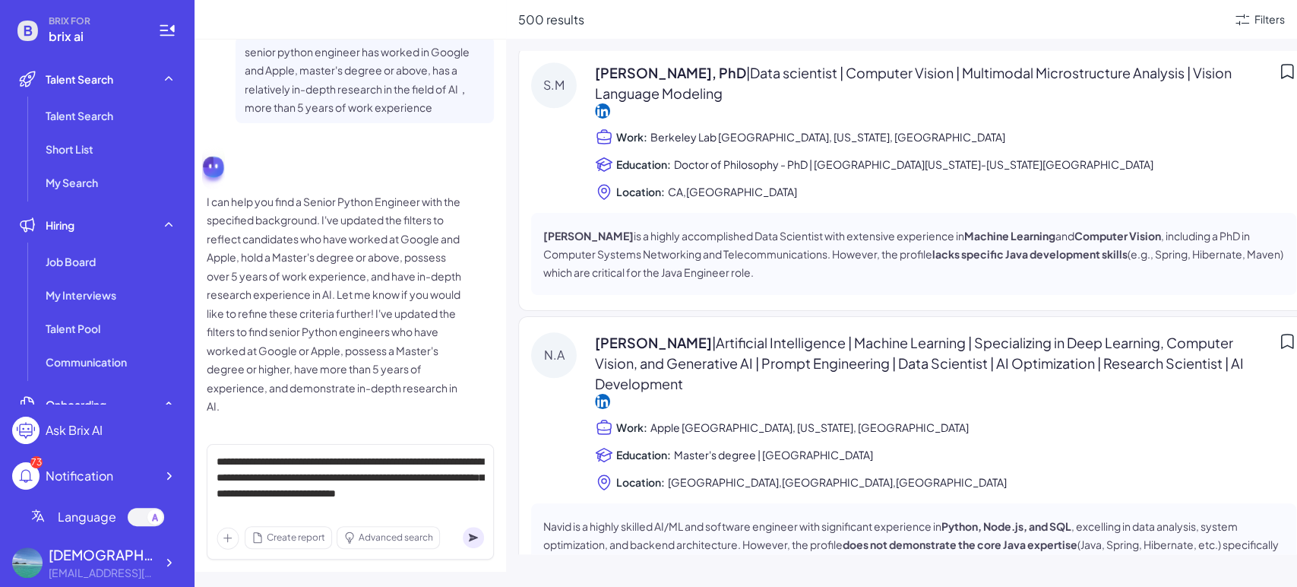
click at [474, 539] on icon at bounding box center [473, 537] width 9 height 8
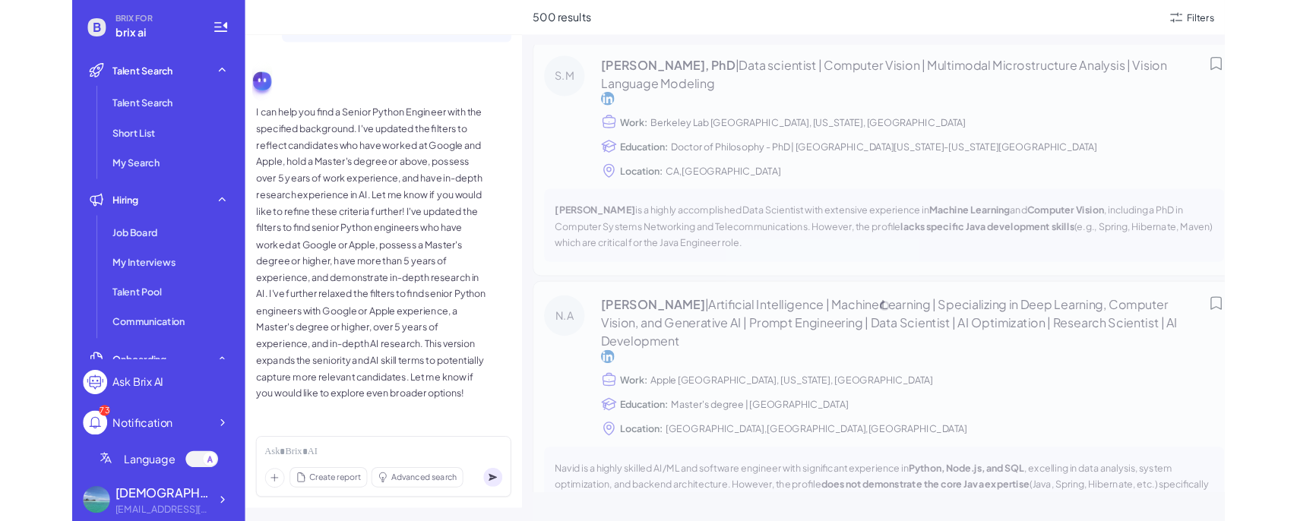
scroll to position [1027, 0]
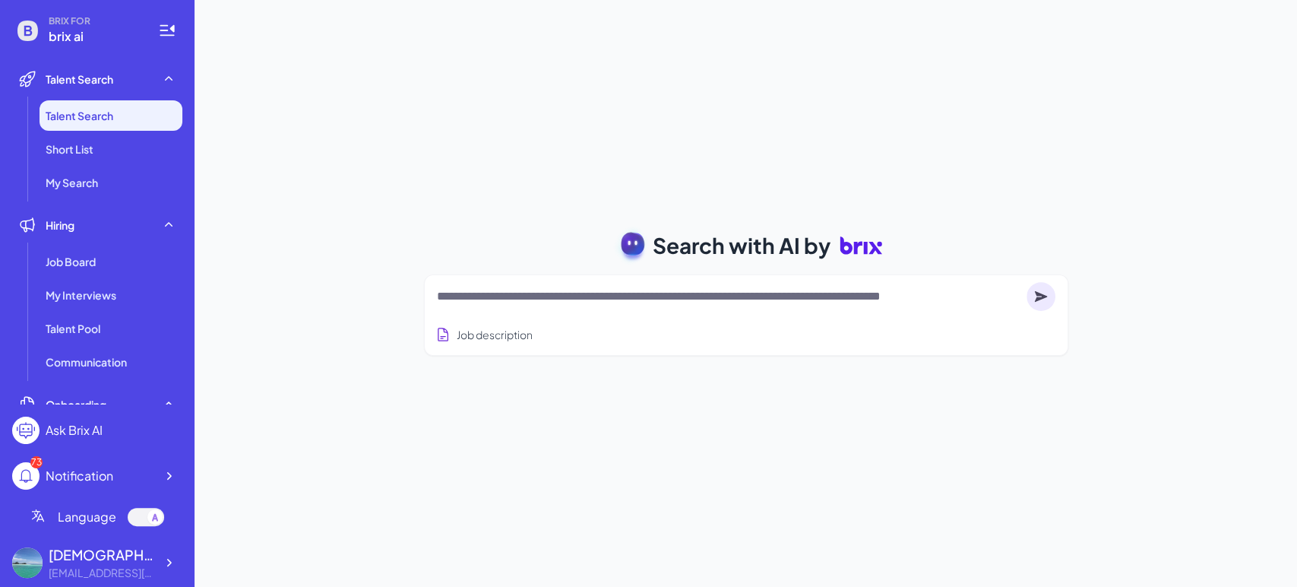
click at [528, 296] on textarea at bounding box center [728, 296] width 583 height 18
paste textarea "**********"
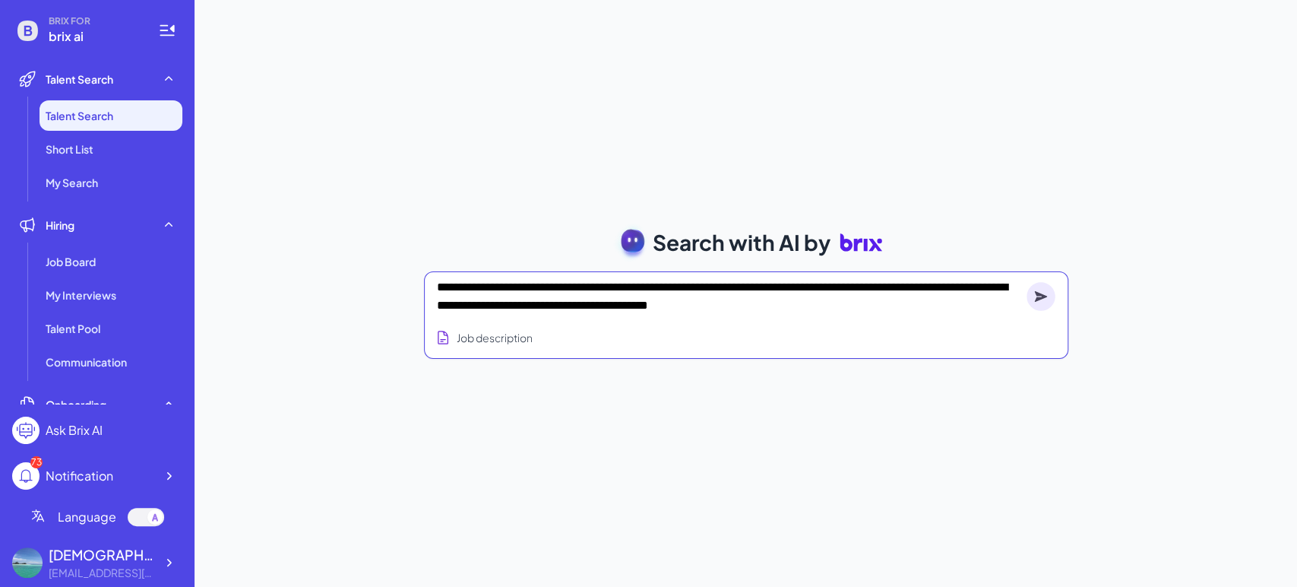
type textarea "**********"
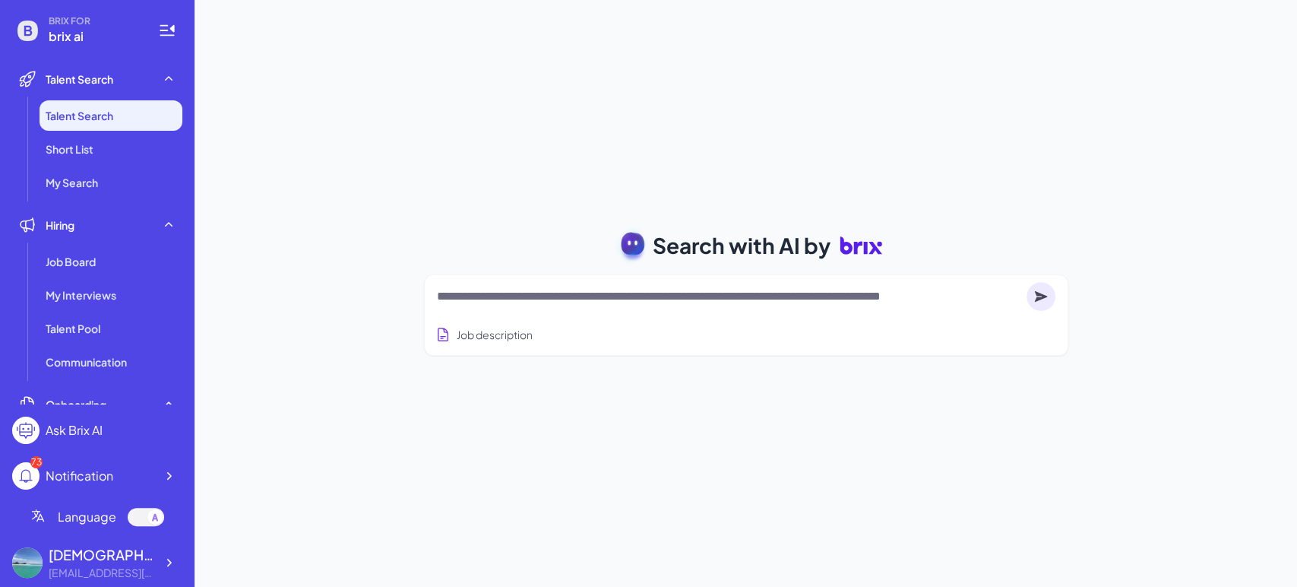
click at [598, 296] on textarea at bounding box center [728, 296] width 583 height 18
paste textarea "**********"
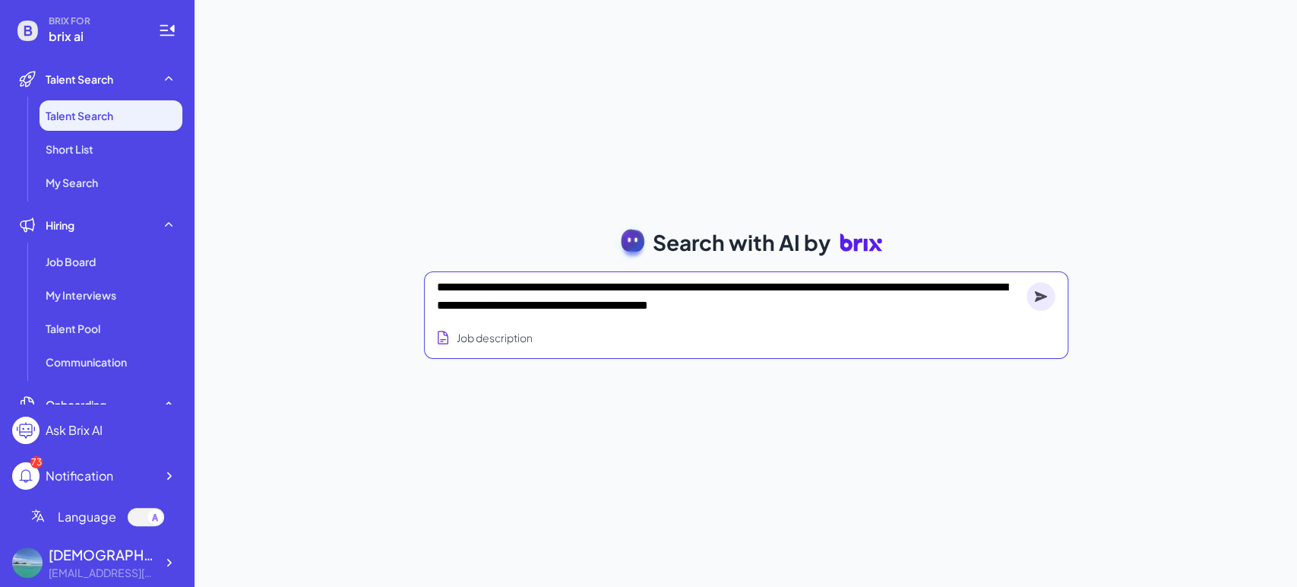
type textarea "**********"
click at [1048, 299] on circle at bounding box center [1040, 296] width 29 height 29
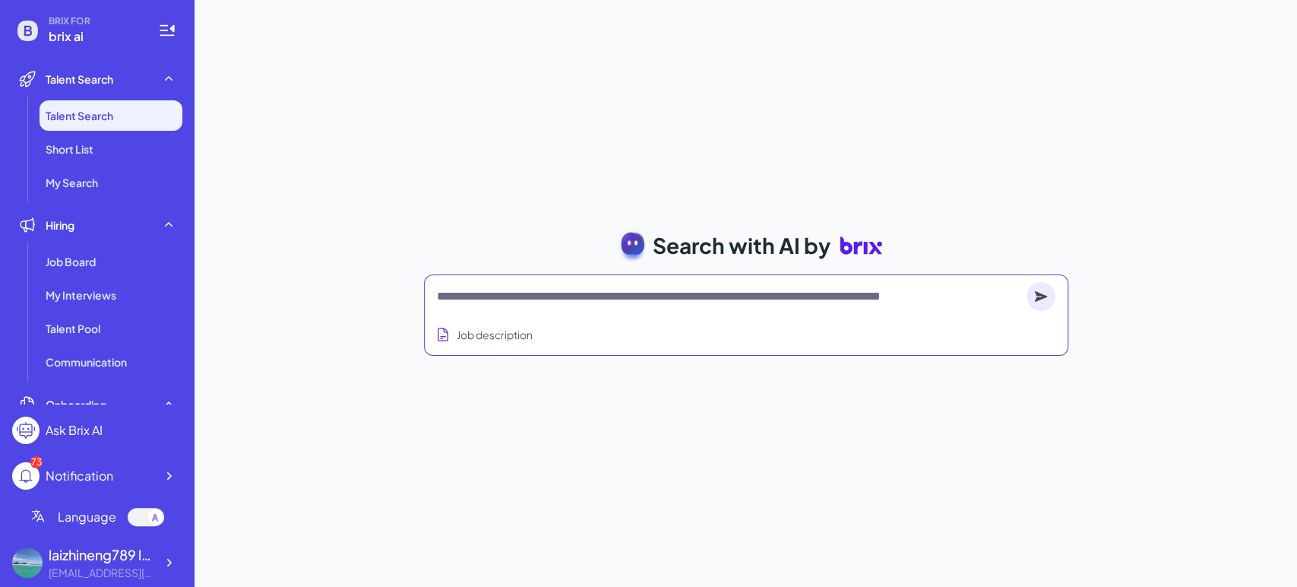
click at [618, 304] on textarea at bounding box center [728, 296] width 583 height 18
paste textarea "**********"
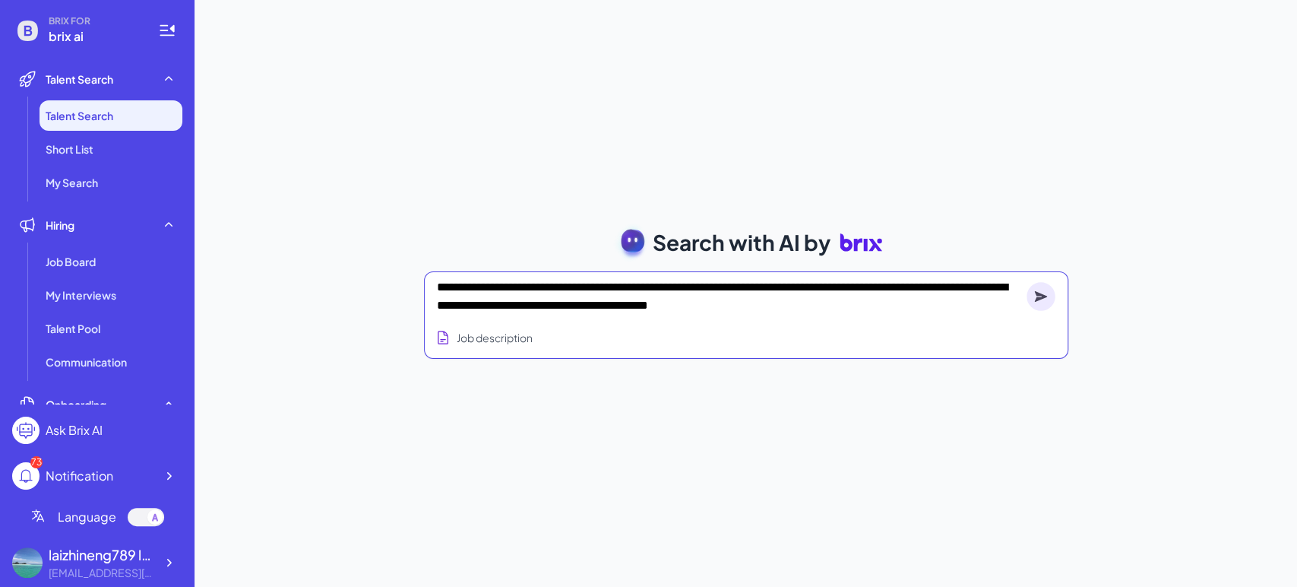
type textarea "**********"
click at [1041, 296] on icon at bounding box center [1041, 295] width 12 height 11
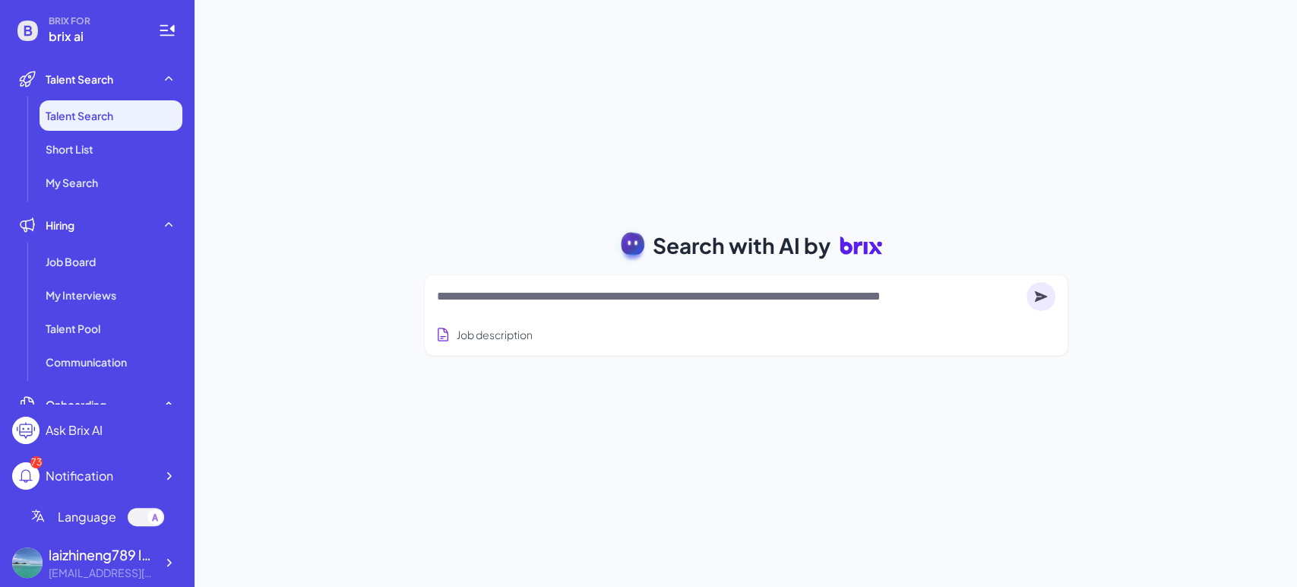
click at [518, 290] on textarea at bounding box center [728, 296] width 583 height 18
paste textarea "**********"
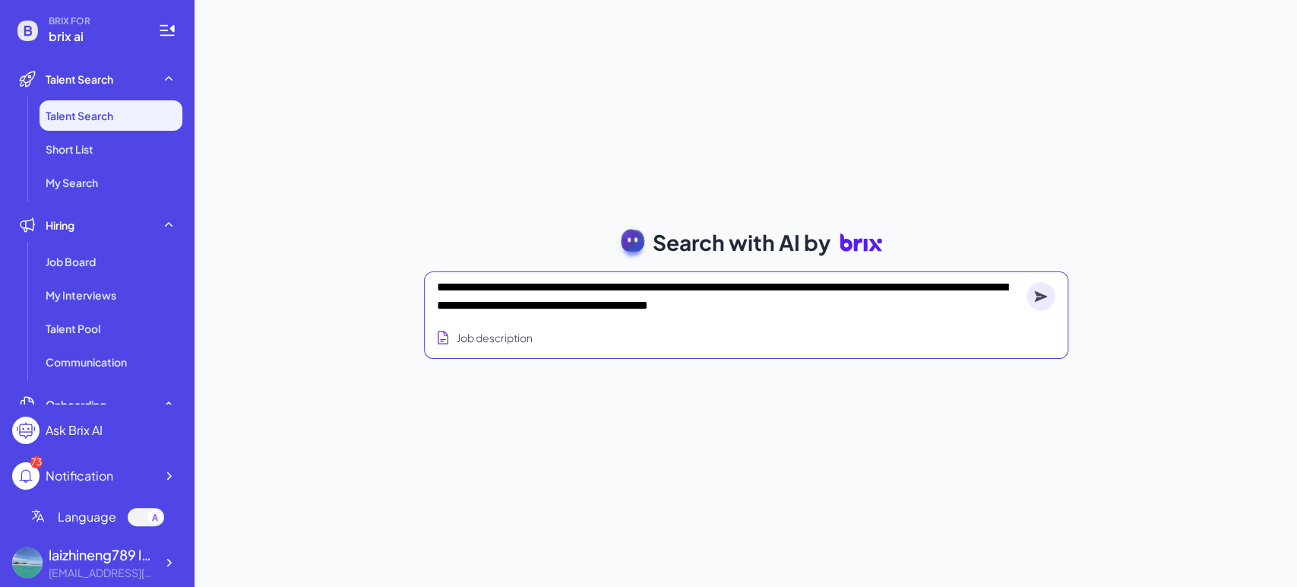
type textarea "**********"
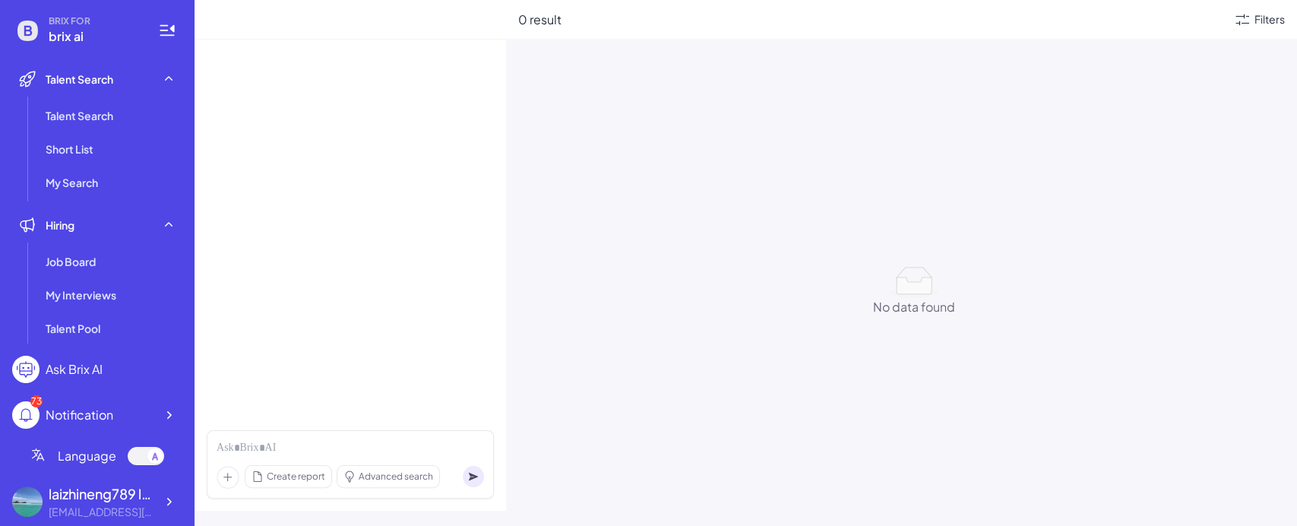
drag, startPoint x: 770, startPoint y: 523, endPoint x: 759, endPoint y: 454, distance: 70.1
click at [761, 437] on div "No data found No data found" at bounding box center [913, 530] width 791 height 526
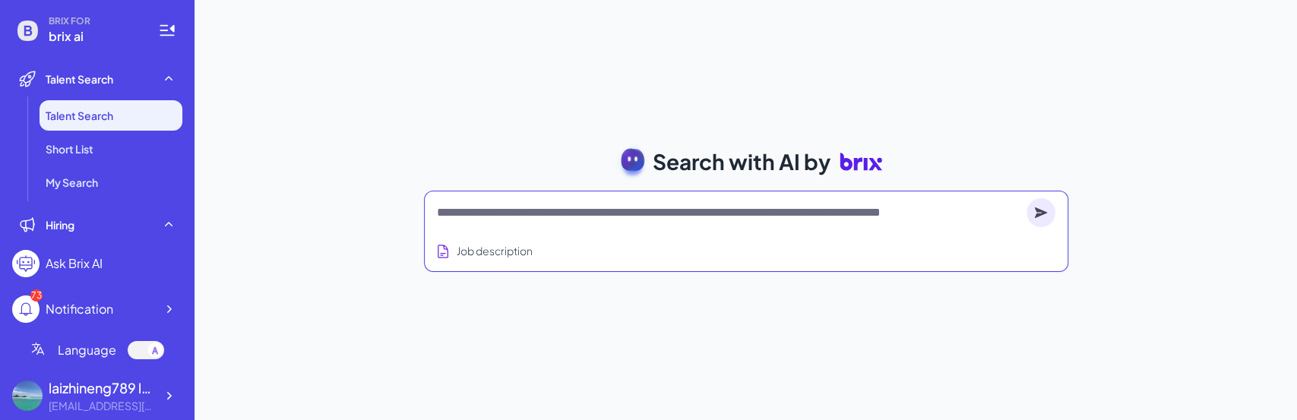
click at [618, 220] on textarea at bounding box center [728, 213] width 583 height 18
click at [618, 217] on textarea at bounding box center [728, 213] width 583 height 18
click at [621, 207] on textarea at bounding box center [728, 213] width 583 height 18
paste textarea "**********"
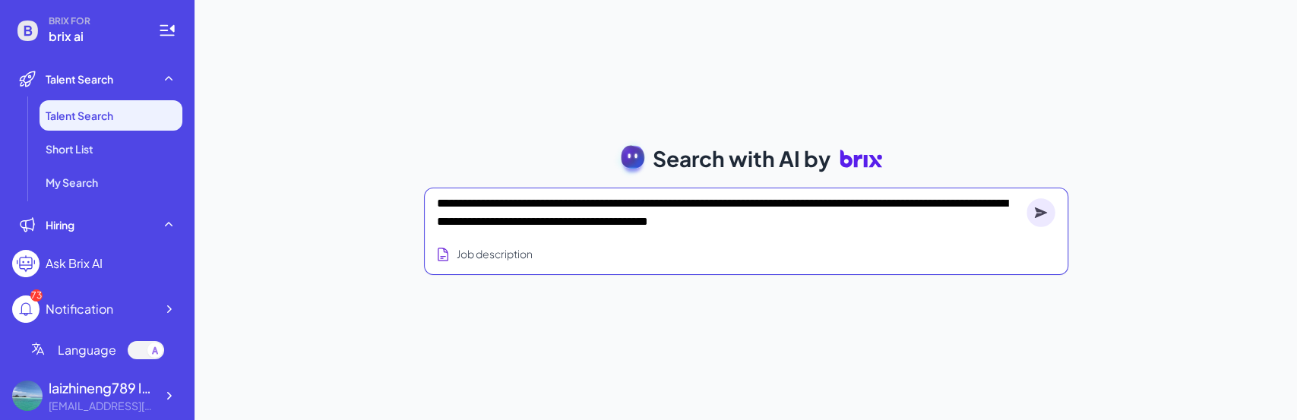
type textarea "**********"
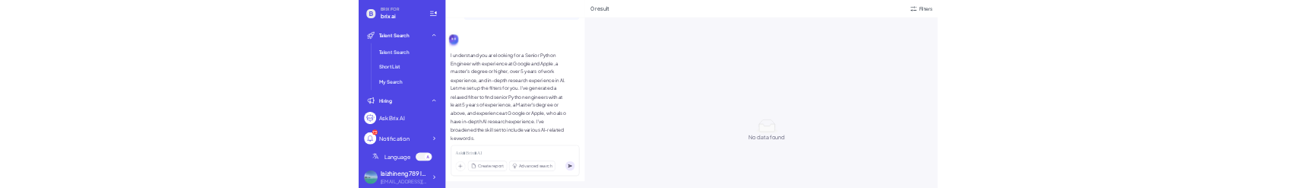
scroll to position [129, 0]
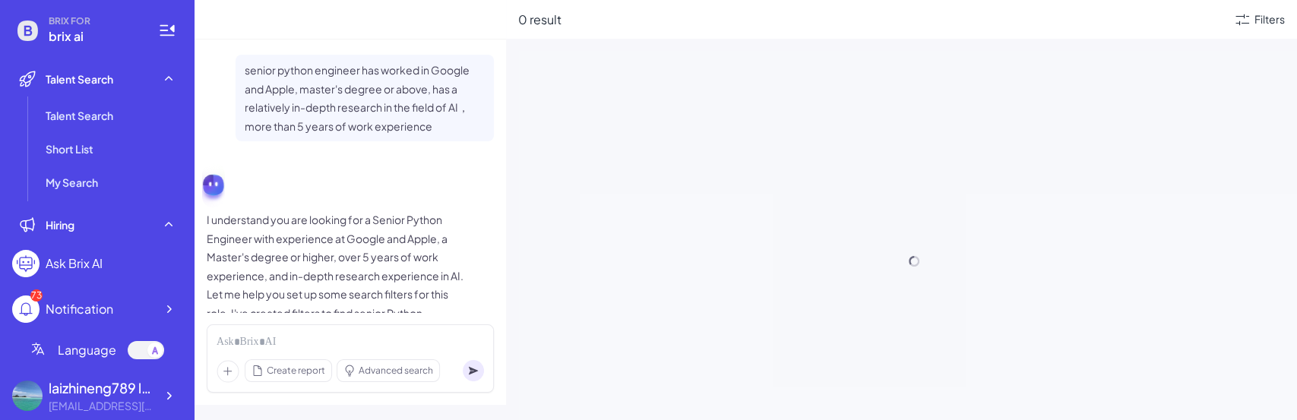
drag, startPoint x: 384, startPoint y: 120, endPoint x: 344, endPoint y: 125, distance: 40.5
click at [315, 119] on p "senior python engineer has worked in Google and Apple, master's degree or above…" at bounding box center [365, 98] width 240 height 74
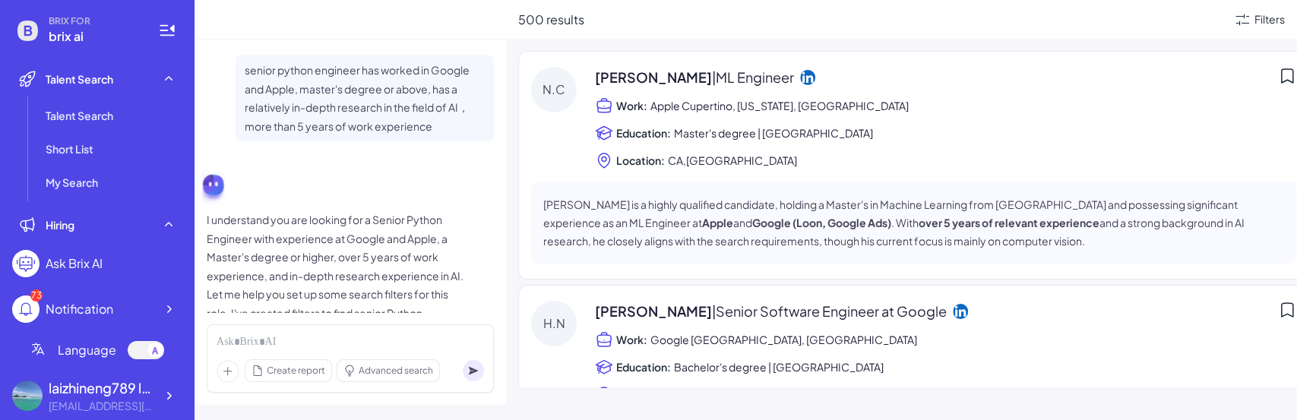
drag, startPoint x: 321, startPoint y: 108, endPoint x: 279, endPoint y: 114, distance: 43.0
click at [279, 114] on p "senior python engineer has worked in Google and Apple, master's degree or above…" at bounding box center [365, 98] width 240 height 74
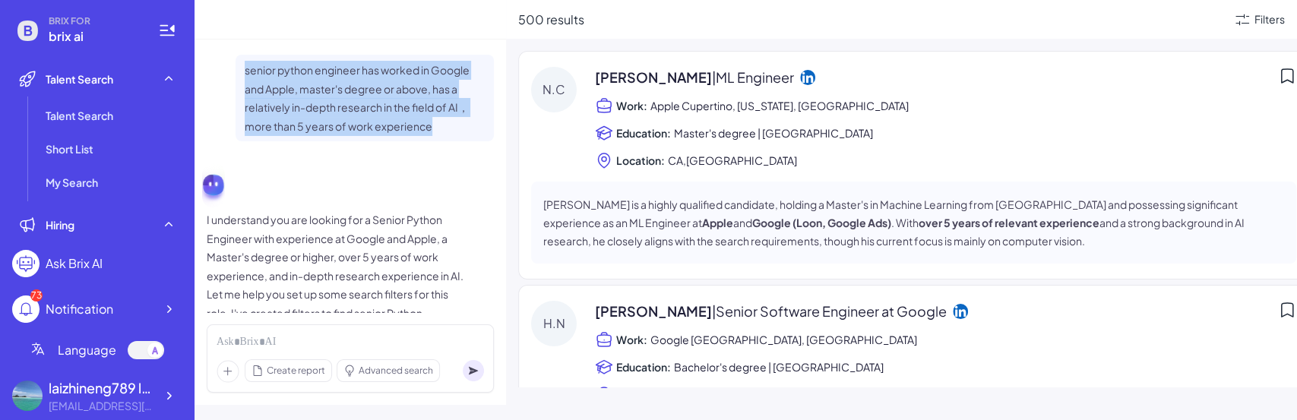
drag, startPoint x: 438, startPoint y: 132, endPoint x: 221, endPoint y: 75, distance: 224.6
click at [221, 75] on div "senior python engineer has worked in Google and Apple, master's degree or above…" at bounding box center [350, 98] width 287 height 87
copy p "senior python engineer has worked in Google and Apple, master's degree or above…"
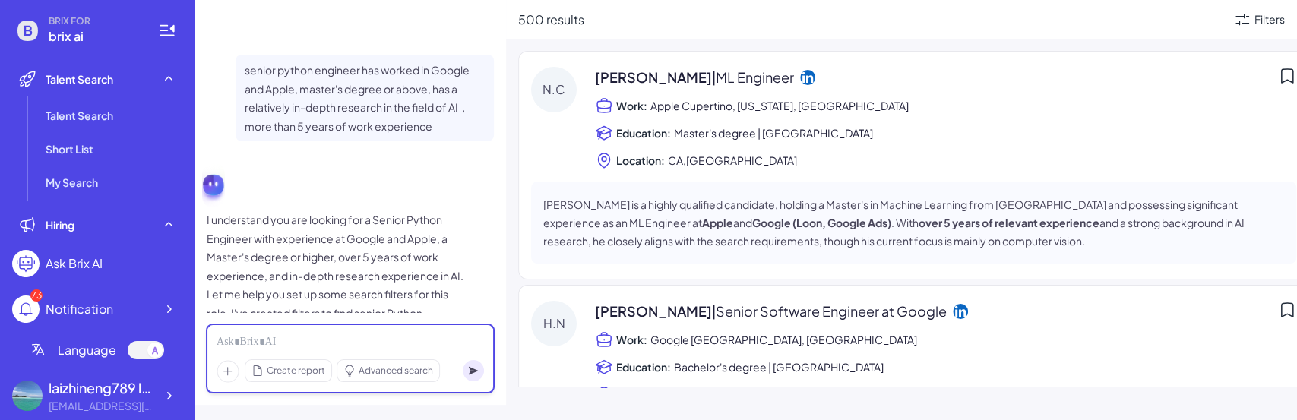
click at [353, 342] on div at bounding box center [350, 342] width 267 height 17
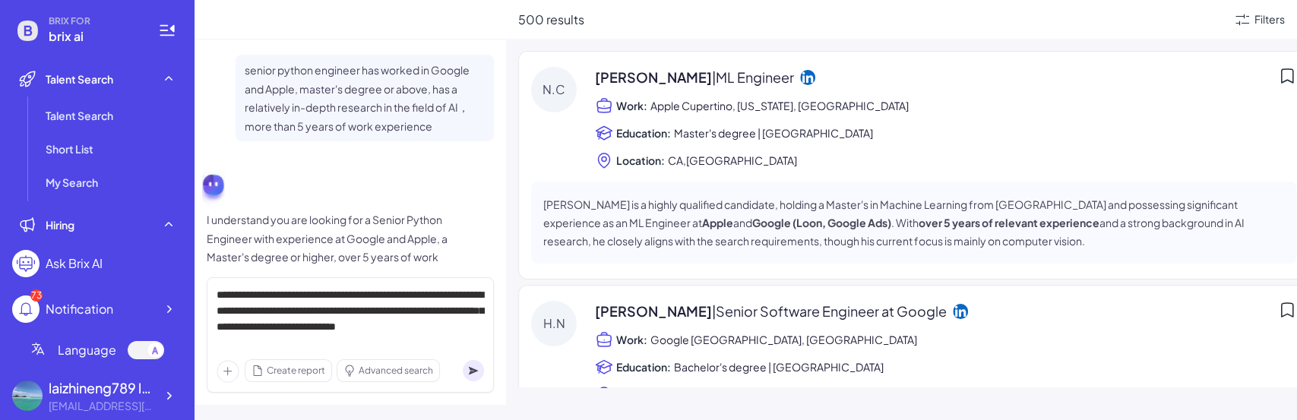
click at [465, 368] on circle at bounding box center [473, 370] width 21 height 21
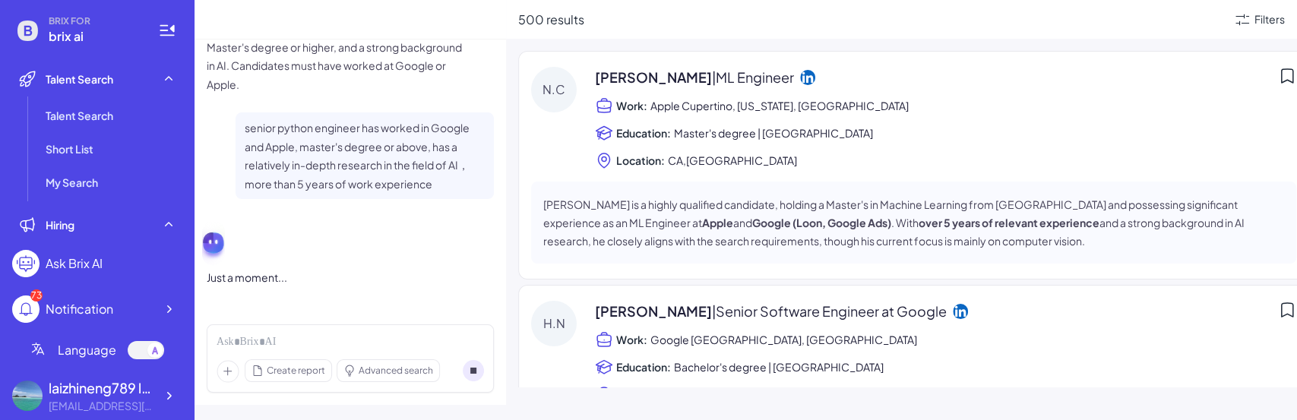
scroll to position [304, 0]
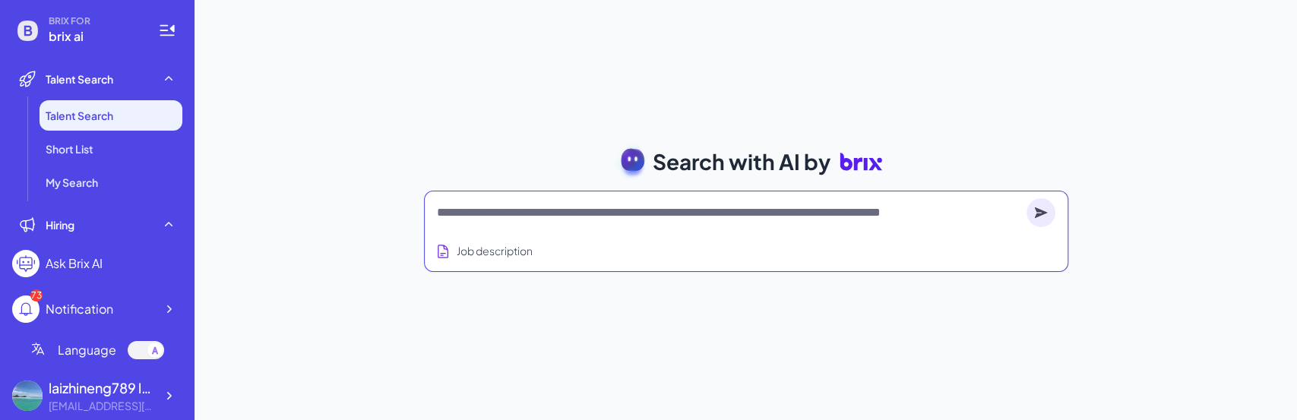
click at [498, 209] on textarea at bounding box center [728, 213] width 583 height 18
paste textarea "**********"
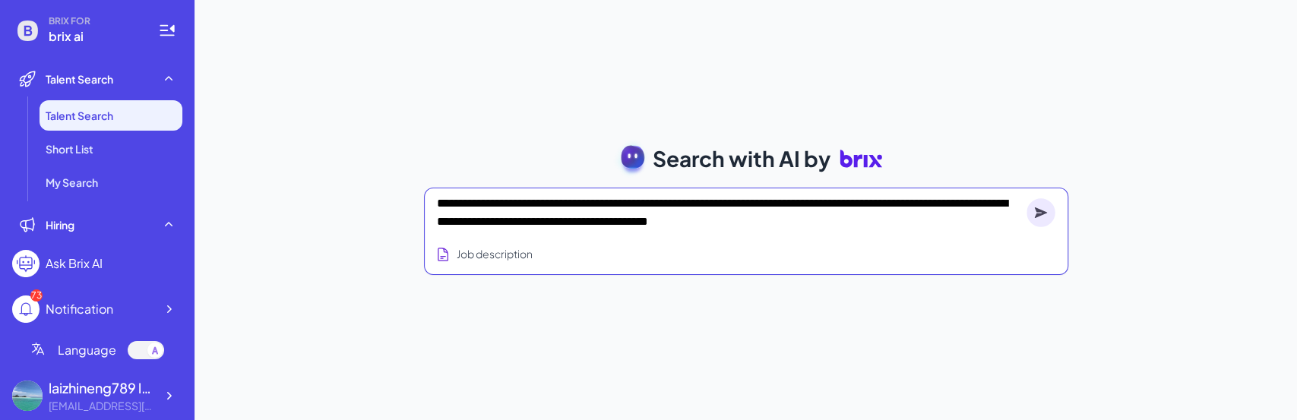
type textarea "**********"
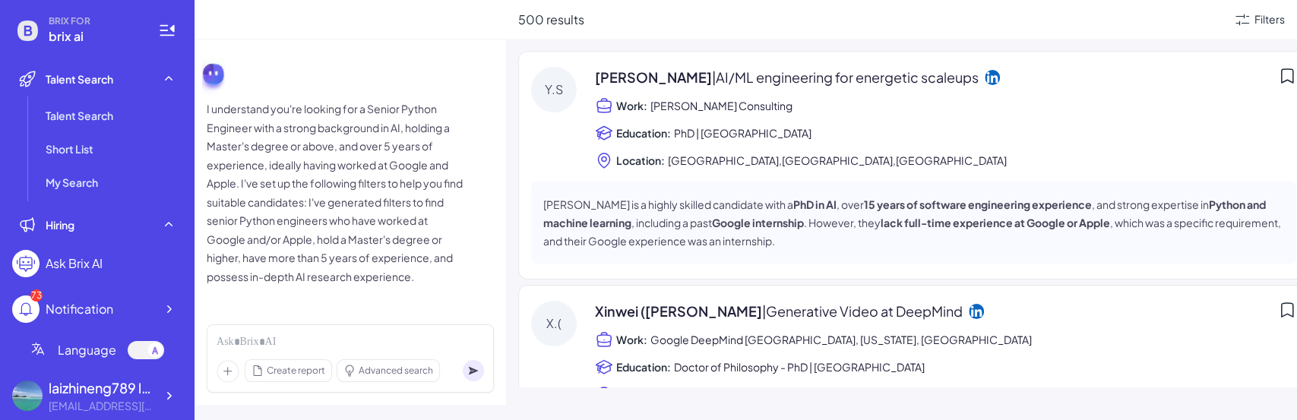
click at [741, 225] on strong "Google internship" at bounding box center [758, 223] width 92 height 14
